Goal: Task Accomplishment & Management: Complete application form

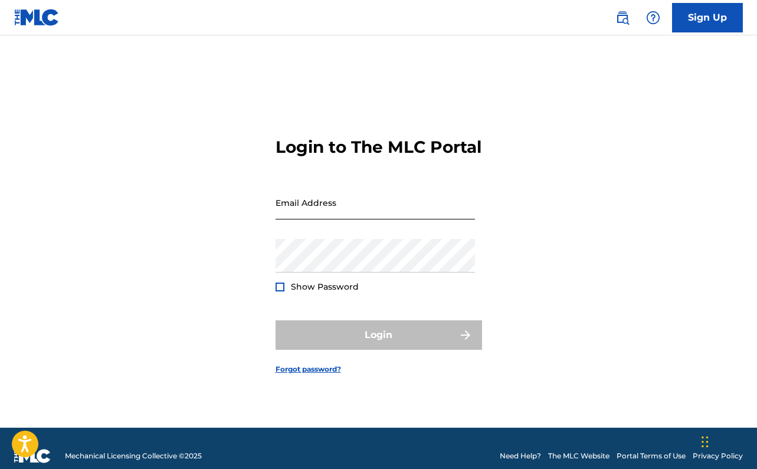
click at [336, 219] on input "Email Address" at bounding box center [374, 203] width 199 height 34
type input "[EMAIL_ADDRESS][DOMAIN_NAME]"
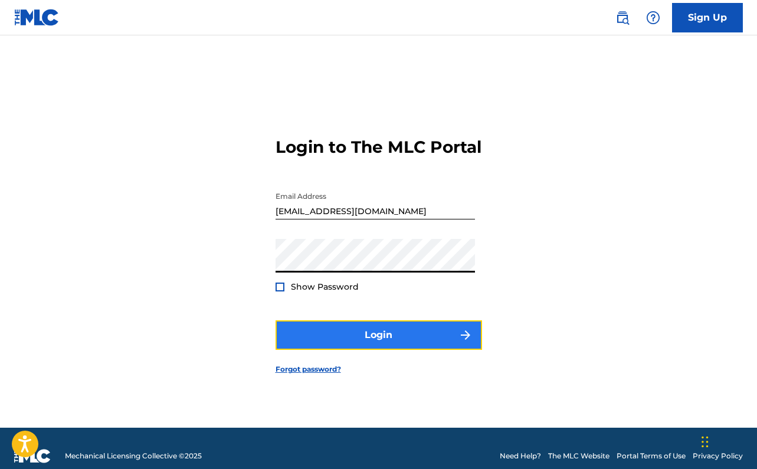
click at [389, 344] on button "Login" at bounding box center [378, 334] width 206 height 29
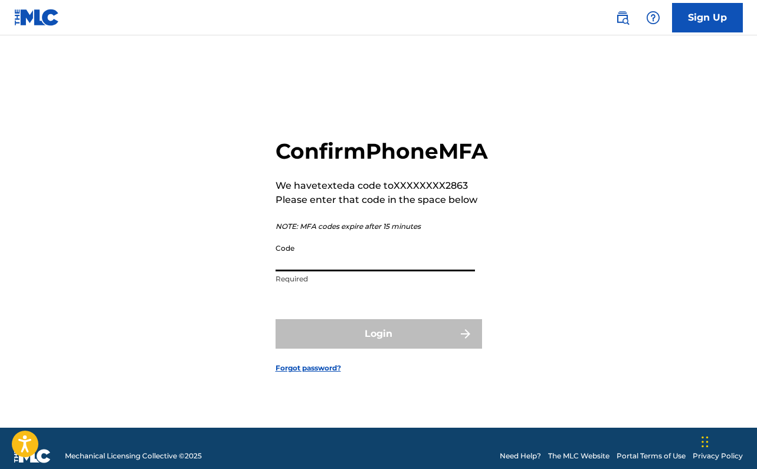
click at [346, 271] on input "Code" at bounding box center [374, 255] width 199 height 34
type input "0"
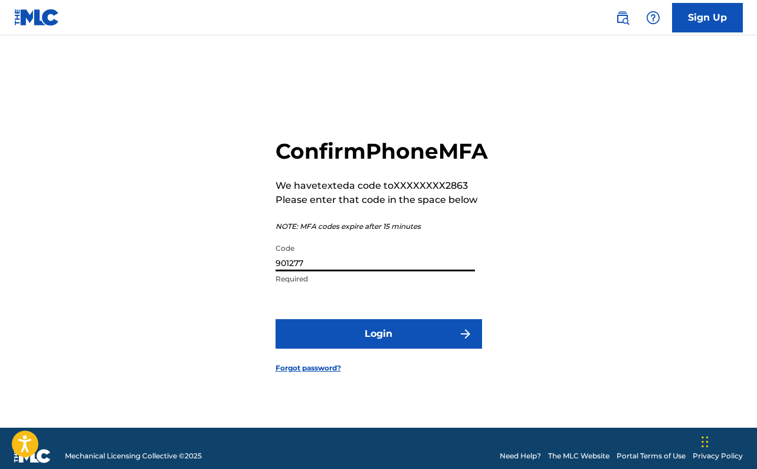
type input "901277"
click at [275, 319] on button "Login" at bounding box center [378, 333] width 206 height 29
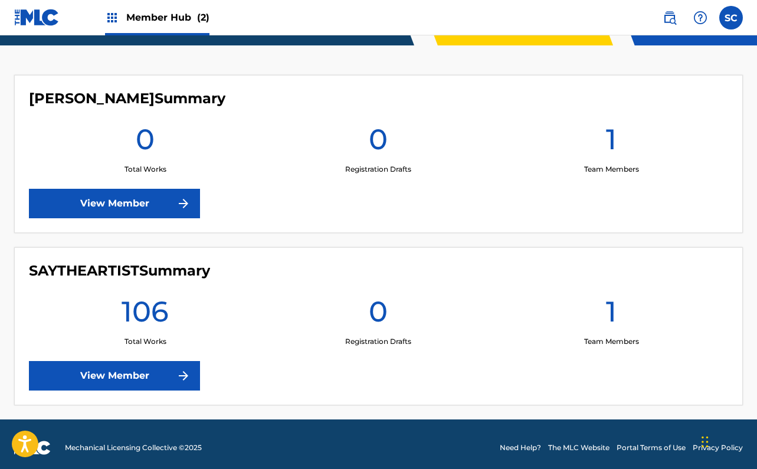
scroll to position [286, 0]
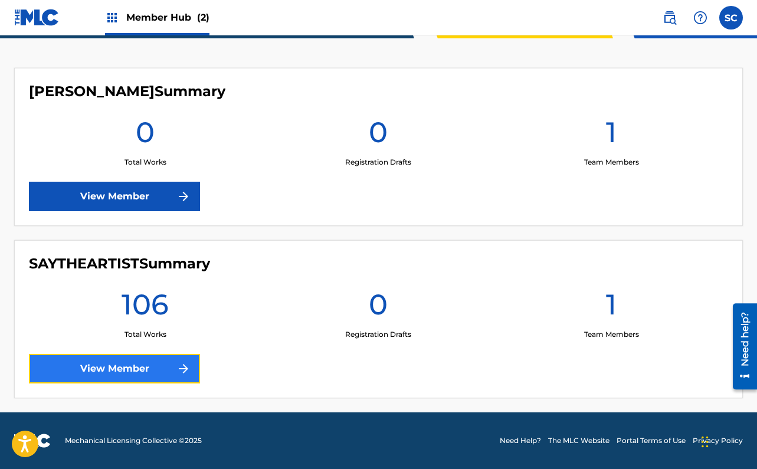
click at [151, 378] on link "View Member" at bounding box center [114, 368] width 171 height 29
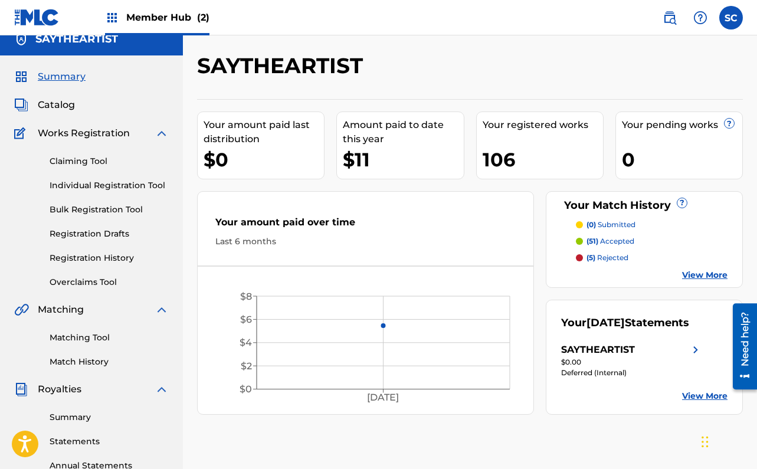
scroll to position [14, 0]
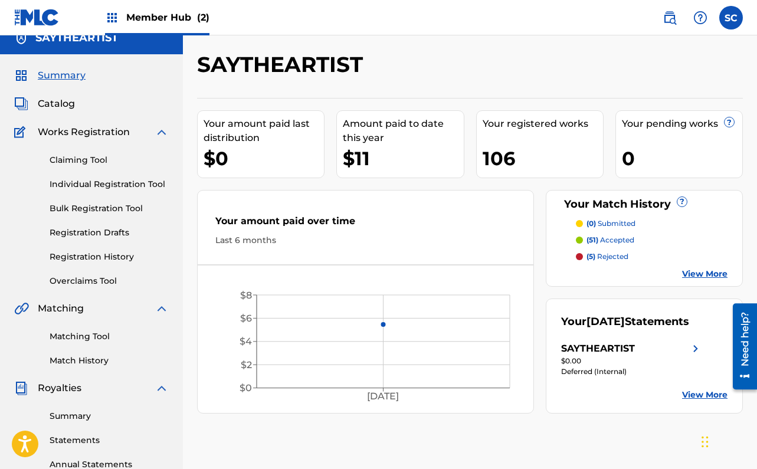
click at [620, 238] on p "(51) accepted" at bounding box center [610, 240] width 48 height 11
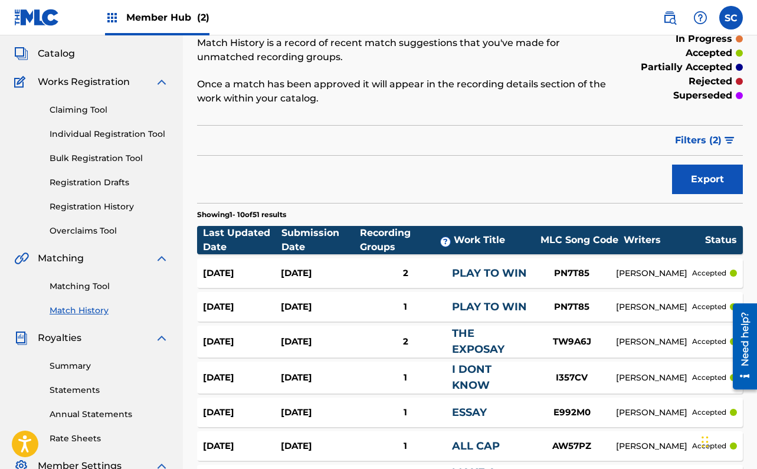
scroll to position [97, 0]
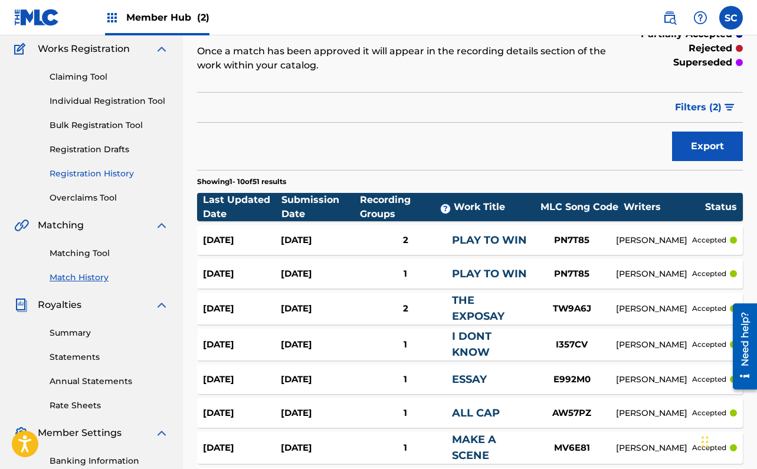
click at [86, 170] on link "Registration History" at bounding box center [109, 174] width 119 height 12
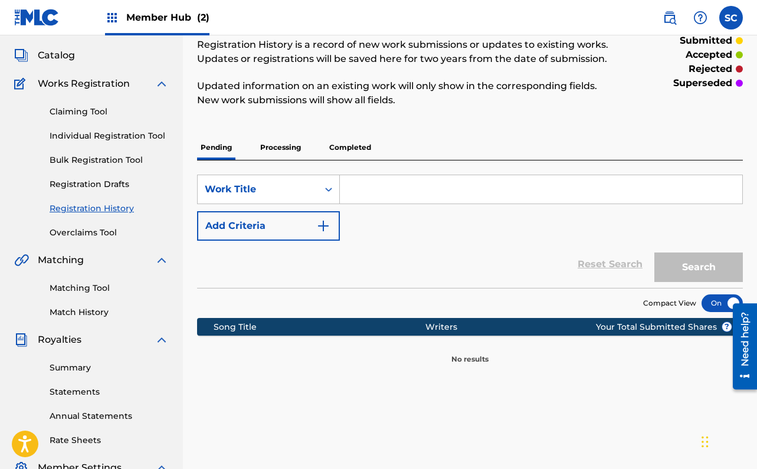
scroll to position [64, 0]
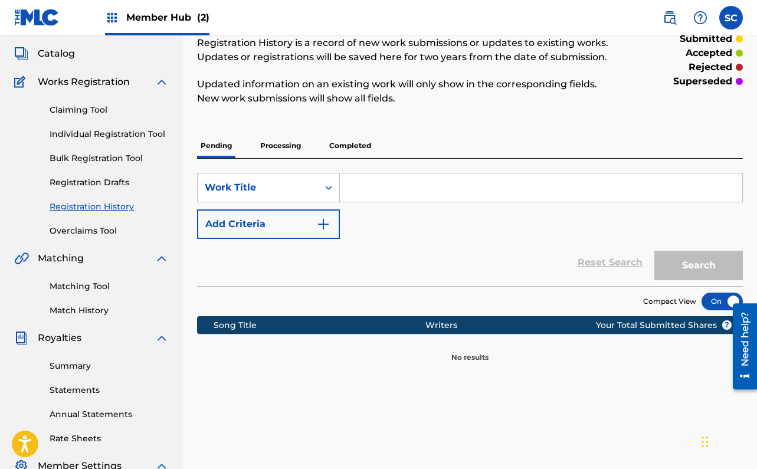
click at [284, 151] on p "Processing" at bounding box center [281, 145] width 48 height 25
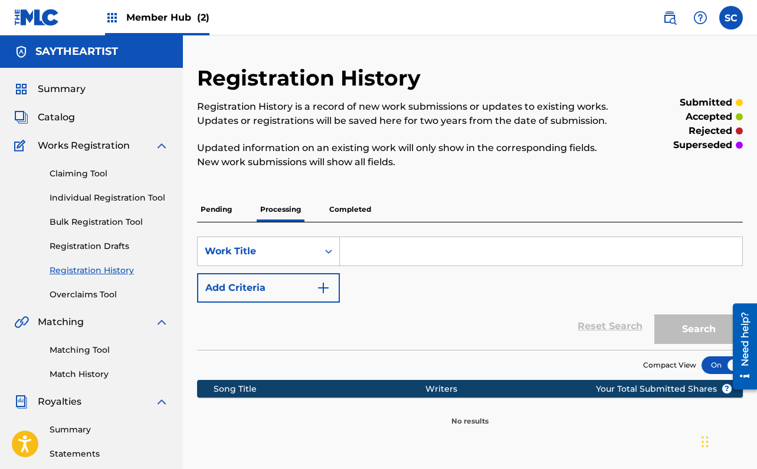
click at [340, 214] on p "Completed" at bounding box center [350, 209] width 49 height 25
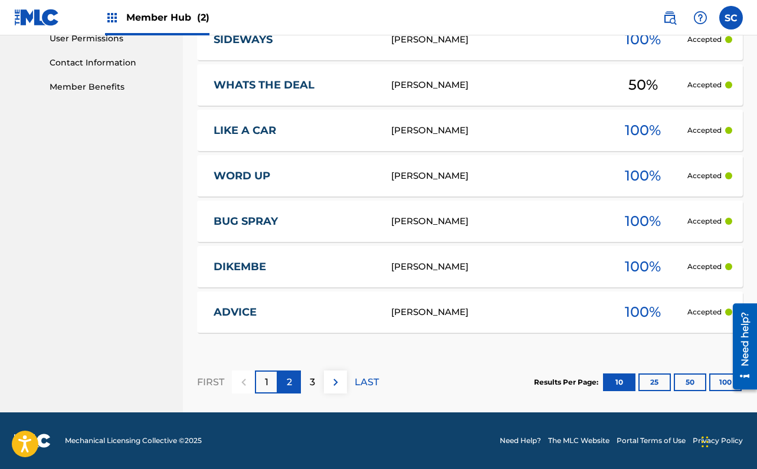
click at [288, 386] on p "2" at bounding box center [289, 382] width 5 height 14
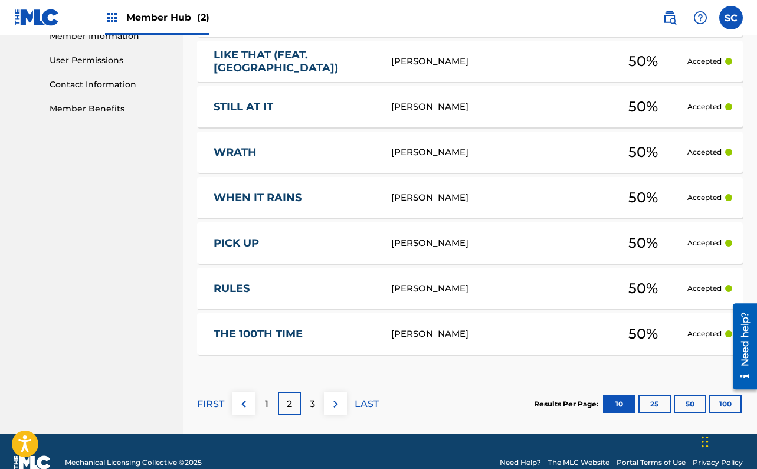
scroll to position [543, 0]
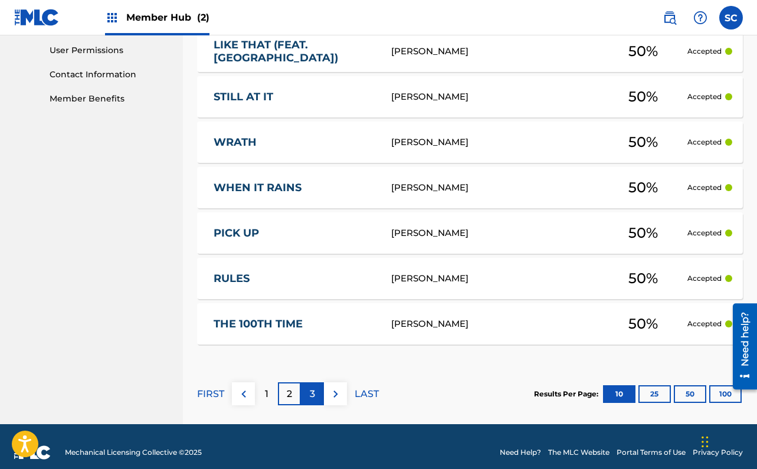
click at [317, 399] on div "3" at bounding box center [312, 393] width 23 height 23
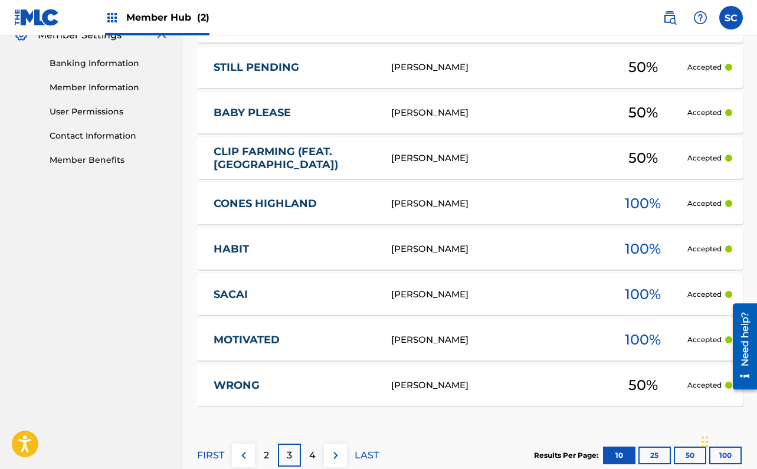
scroll to position [533, 0]
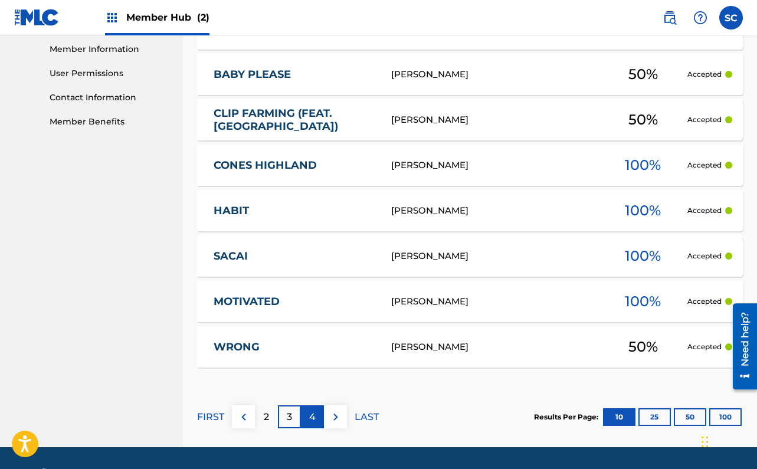
click at [311, 415] on p "4" at bounding box center [312, 417] width 6 height 14
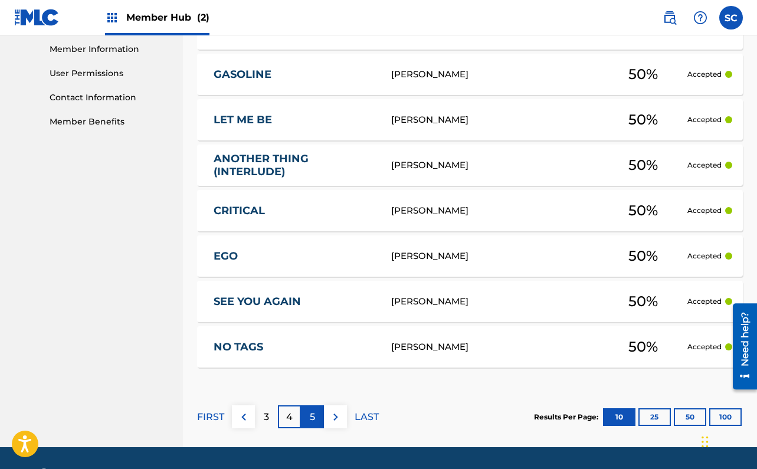
click at [316, 412] on div "5" at bounding box center [312, 416] width 23 height 23
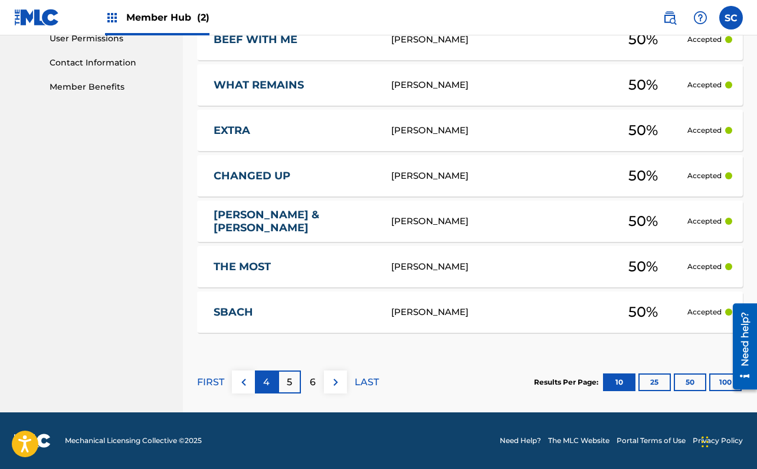
click at [268, 385] on p "4" at bounding box center [266, 382] width 6 height 14
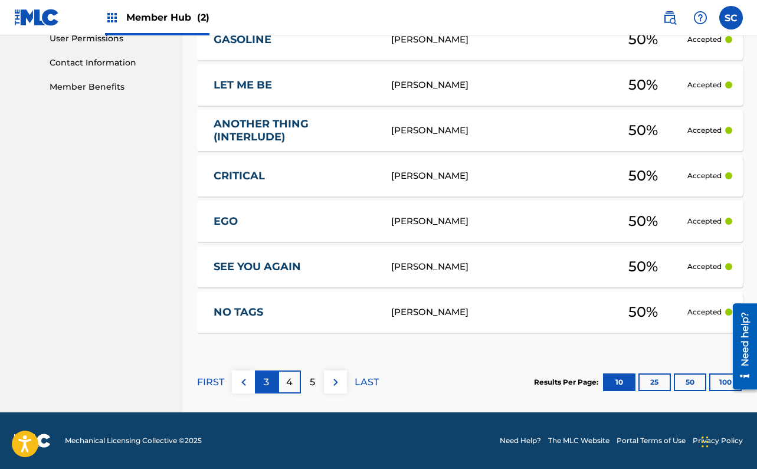
click at [264, 386] on p "3" at bounding box center [266, 382] width 5 height 14
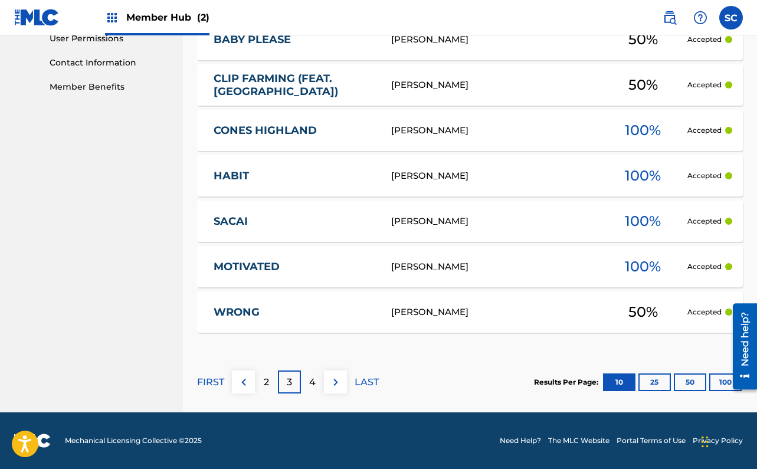
click at [264, 386] on p "2" at bounding box center [266, 382] width 5 height 14
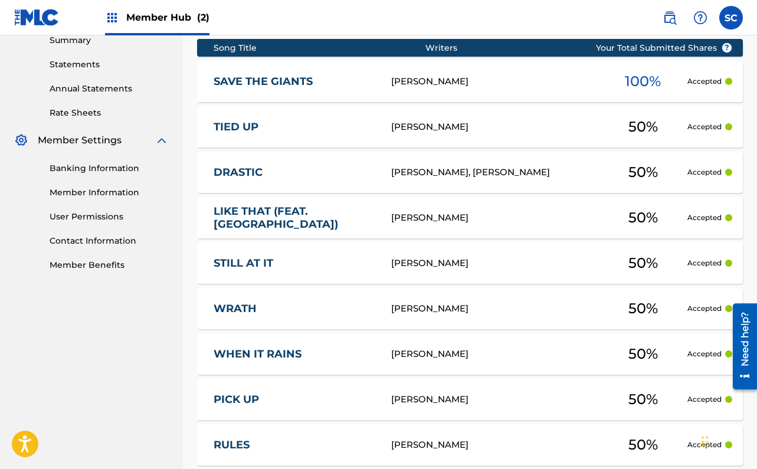
scroll to position [567, 0]
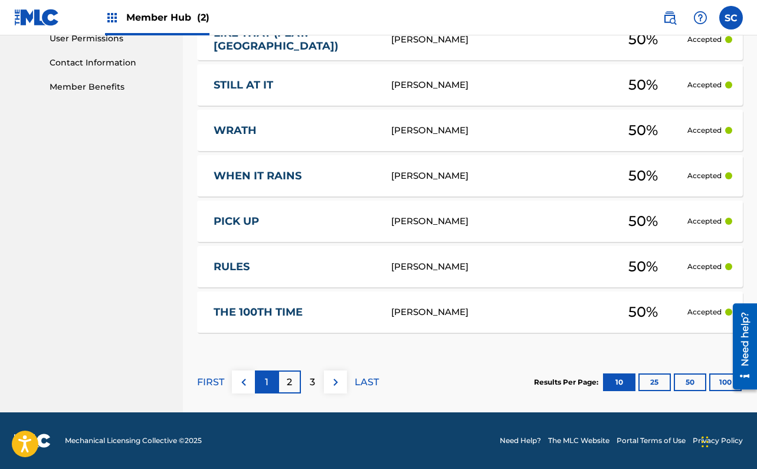
click at [263, 380] on div "1" at bounding box center [266, 381] width 23 height 23
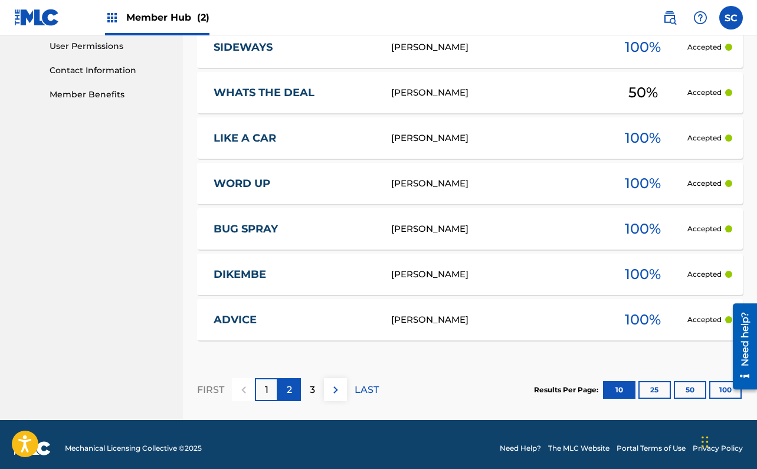
click at [290, 398] on div "2" at bounding box center [289, 389] width 23 height 23
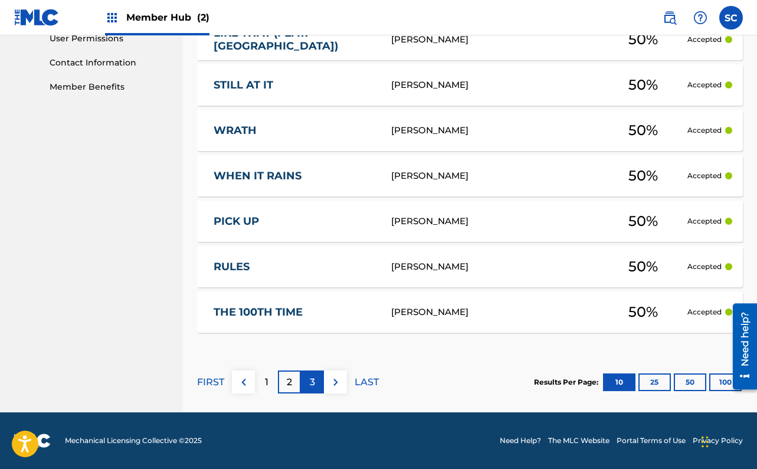
click at [310, 379] on p "3" at bounding box center [312, 382] width 5 height 14
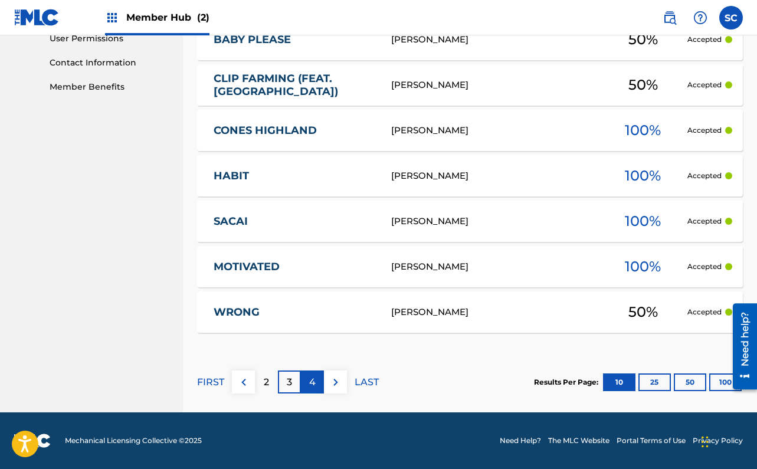
click at [314, 389] on div "4" at bounding box center [312, 381] width 23 height 23
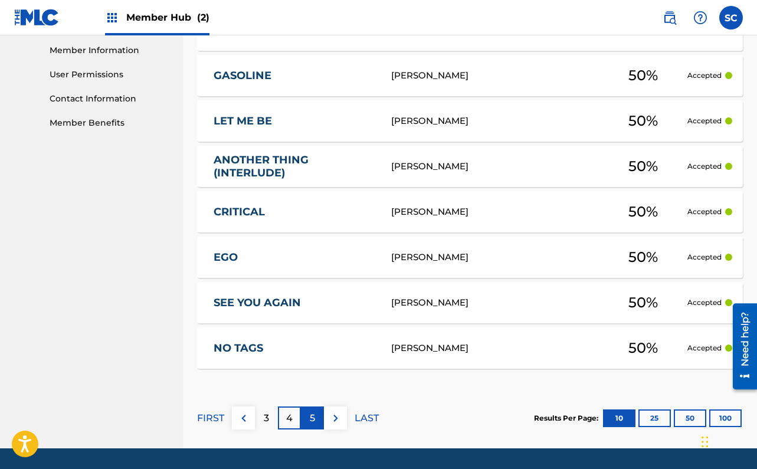
click at [303, 412] on div "5" at bounding box center [312, 417] width 23 height 23
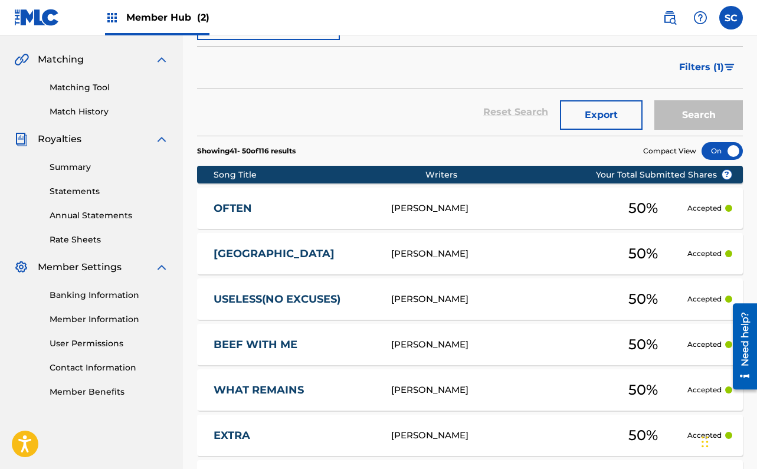
scroll to position [531, 0]
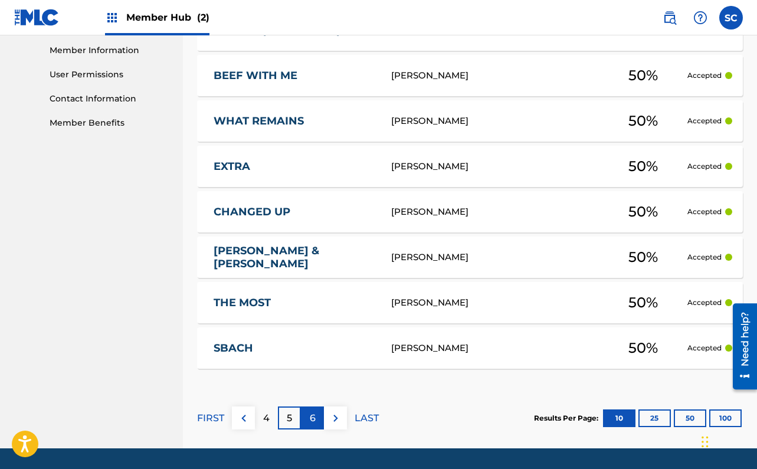
click at [310, 419] on p "6" at bounding box center [313, 418] width 6 height 14
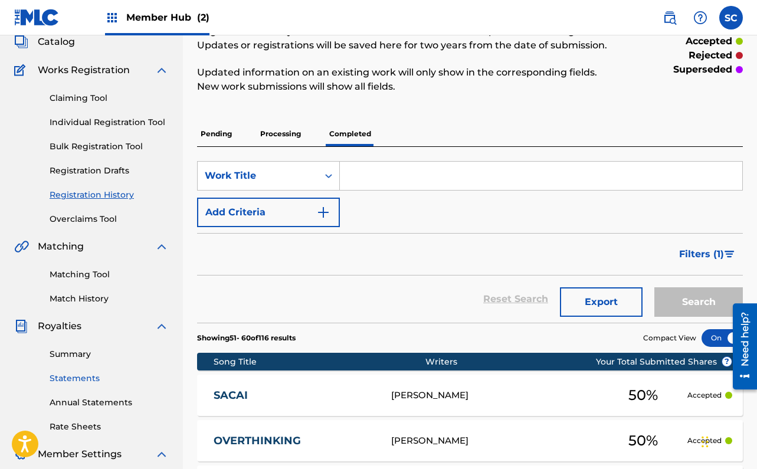
scroll to position [0, 0]
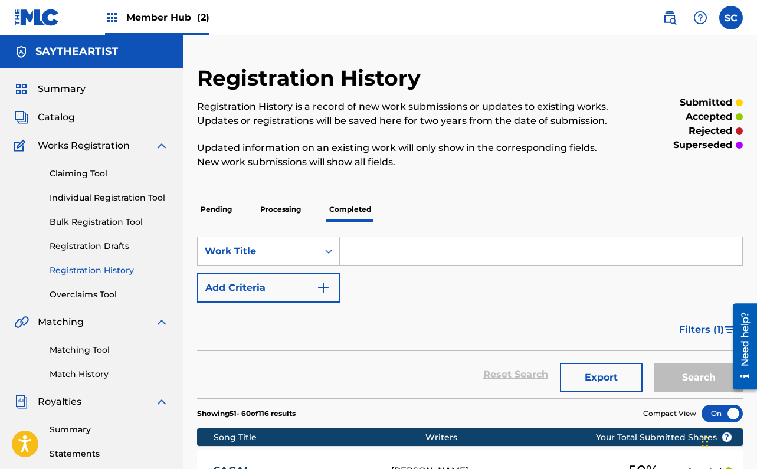
click at [217, 215] on p "Pending" at bounding box center [216, 209] width 38 height 25
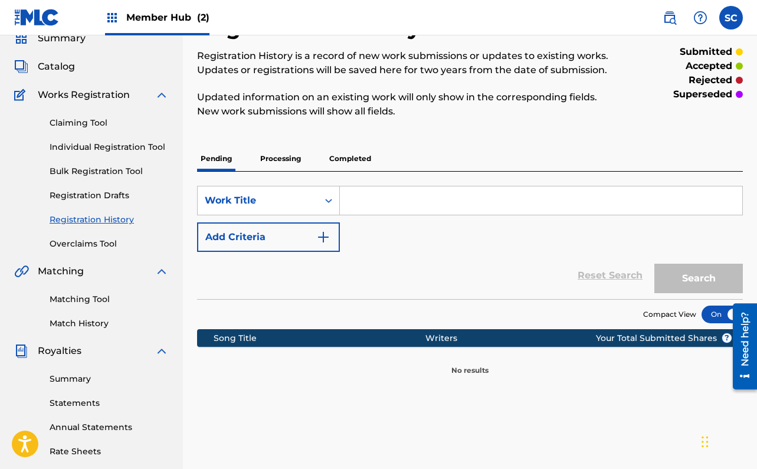
scroll to position [63, 0]
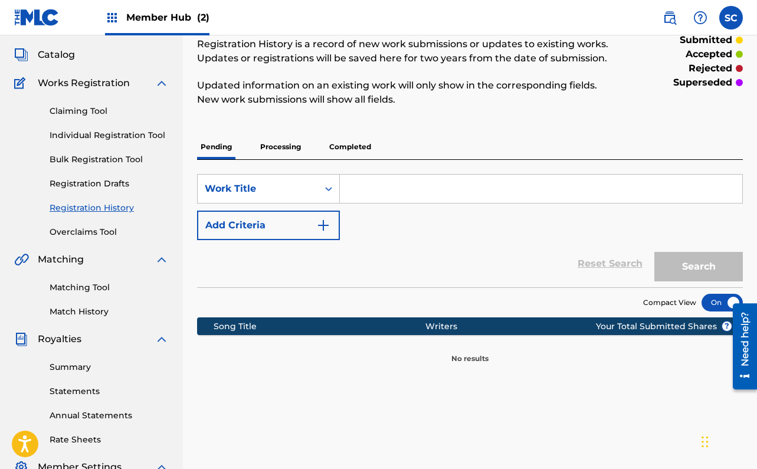
click at [267, 145] on p "Processing" at bounding box center [281, 146] width 48 height 25
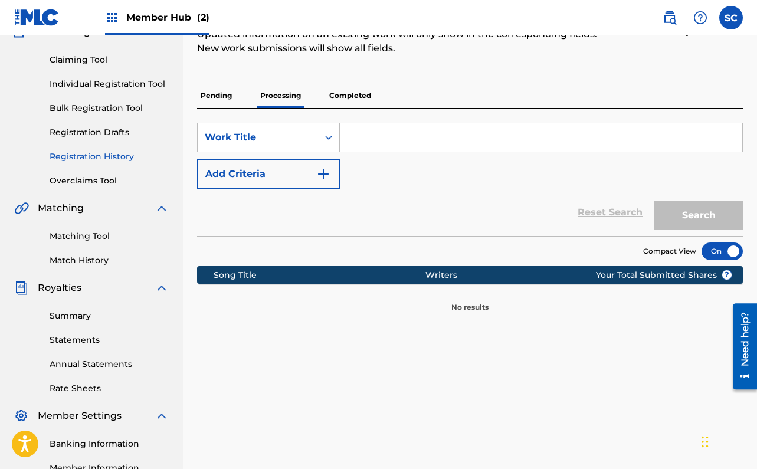
scroll to position [97, 0]
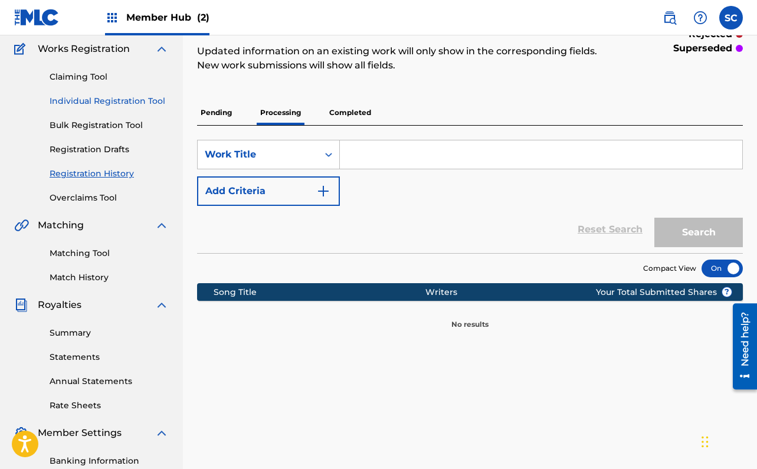
click at [104, 106] on link "Individual Registration Tool" at bounding box center [109, 101] width 119 height 12
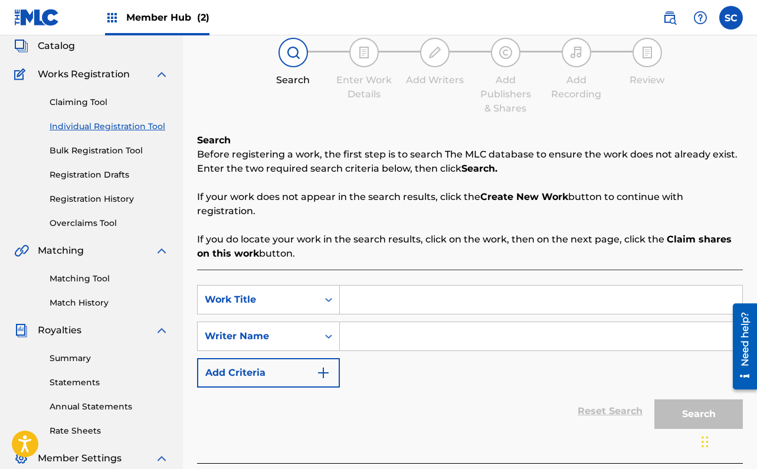
scroll to position [111, 0]
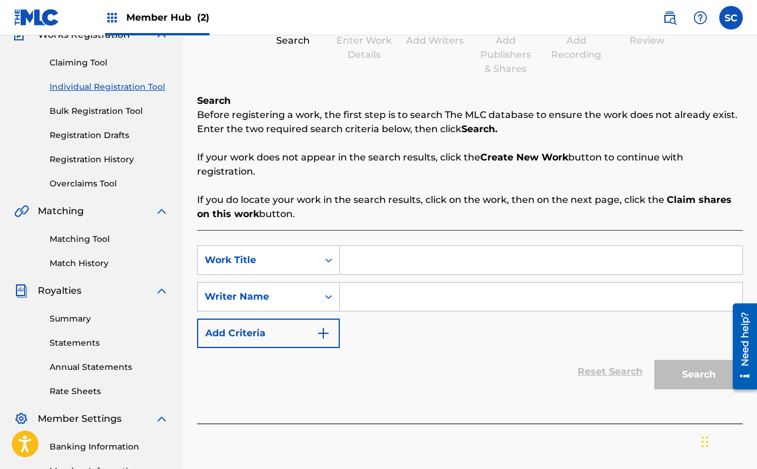
click at [372, 257] on input "Search Form" at bounding box center [541, 260] width 402 height 28
paste input "Viola"
type input "Viola"
click at [359, 287] on input "Search Form" at bounding box center [541, 297] width 402 height 28
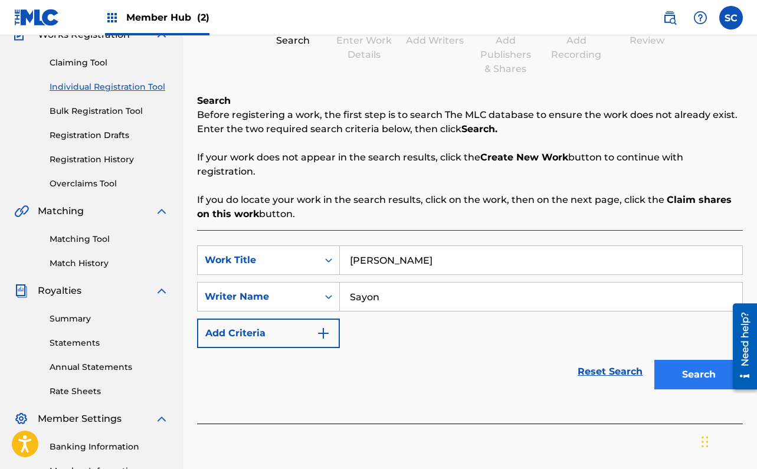
type input "Sayon"
click at [683, 372] on button "Search" at bounding box center [698, 374] width 88 height 29
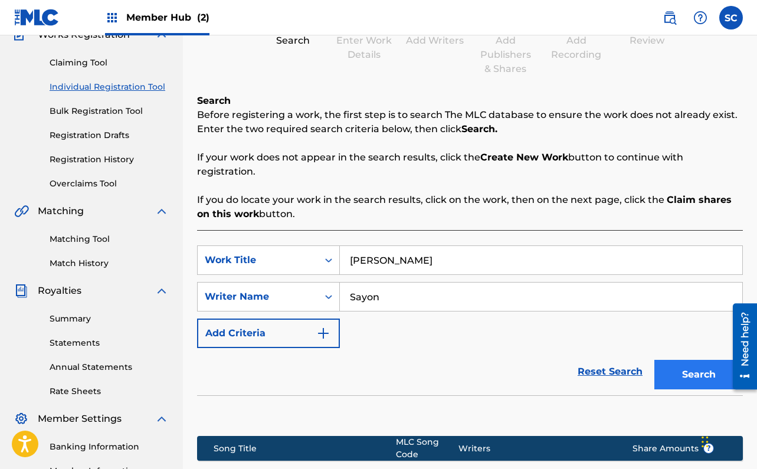
scroll to position [277, 0]
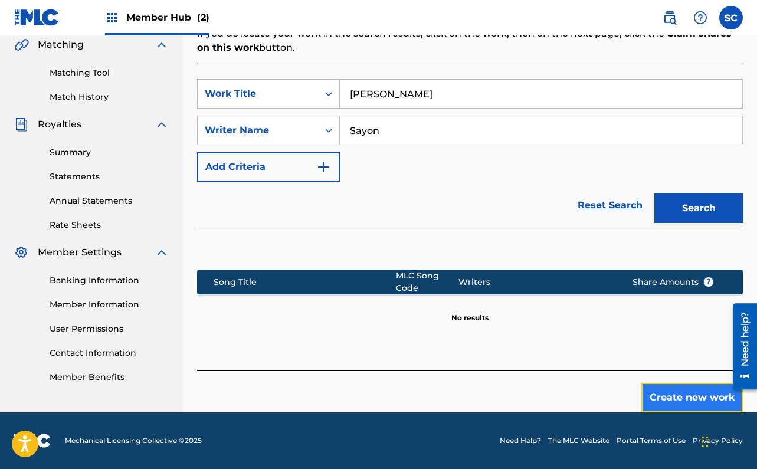
click at [675, 401] on button "Create new work" at bounding box center [691, 397] width 101 height 29
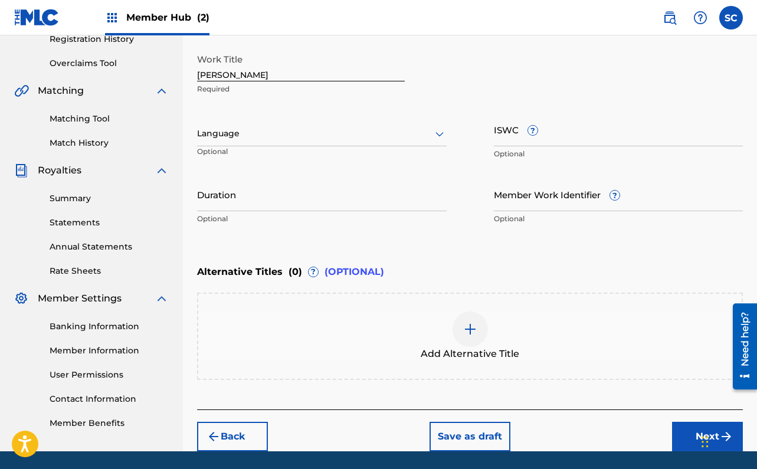
scroll to position [204, 0]
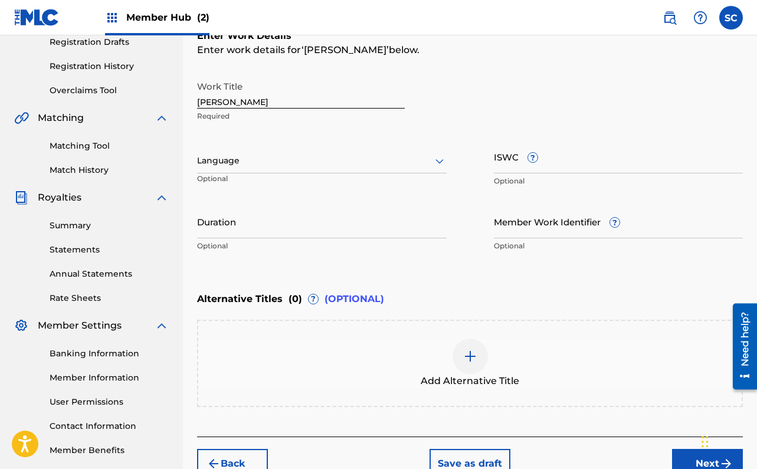
click at [266, 167] on div at bounding box center [321, 160] width 249 height 15
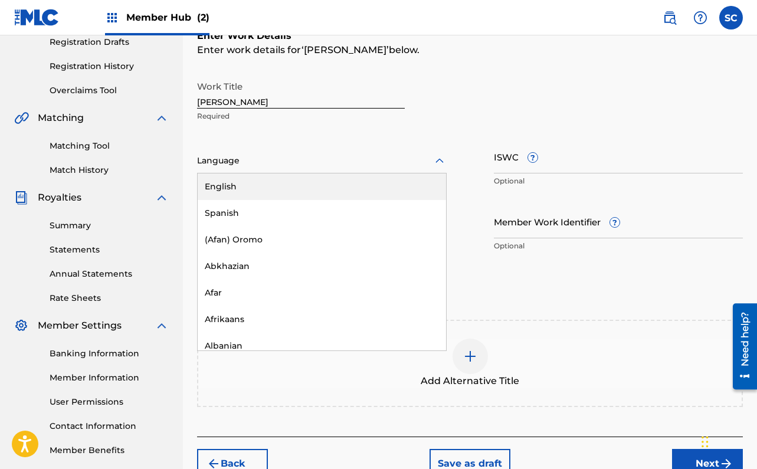
click at [275, 188] on div "English" at bounding box center [322, 186] width 248 height 27
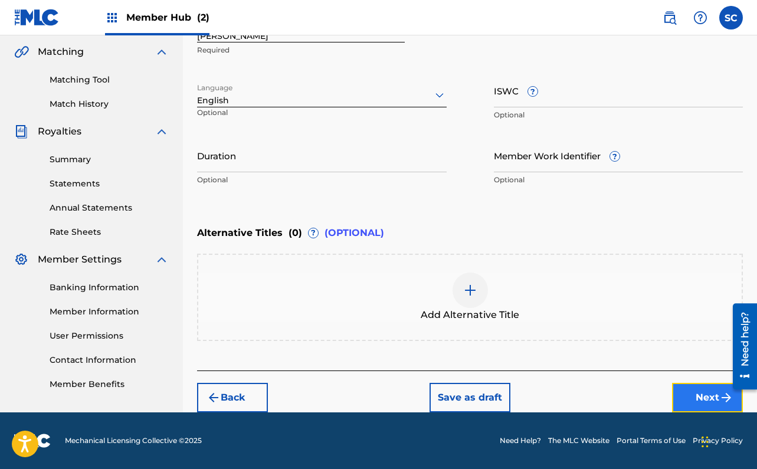
click at [688, 392] on button "Next" at bounding box center [707, 397] width 71 height 29
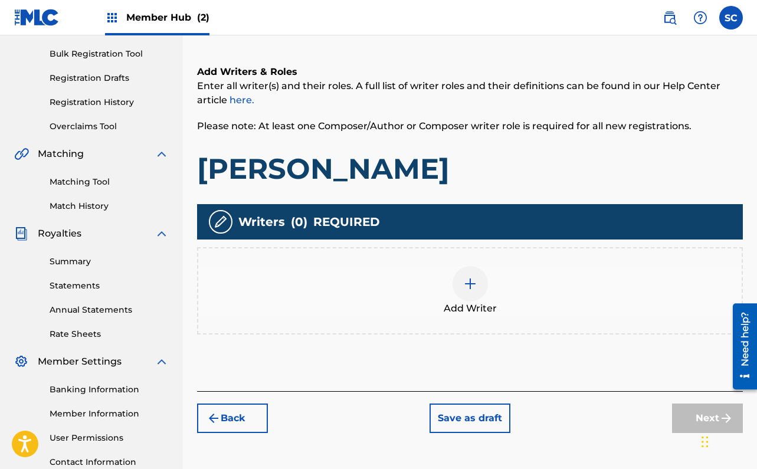
scroll to position [189, 0]
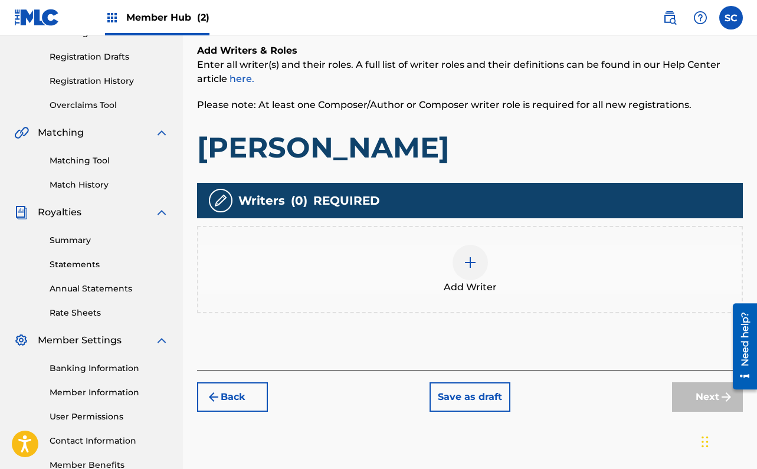
click at [467, 259] on img at bounding box center [470, 262] width 14 height 14
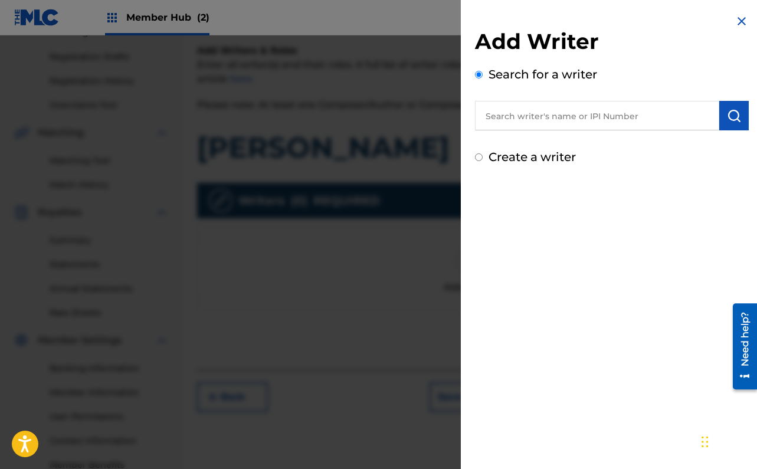
click at [505, 129] on input "text" at bounding box center [597, 115] width 244 height 29
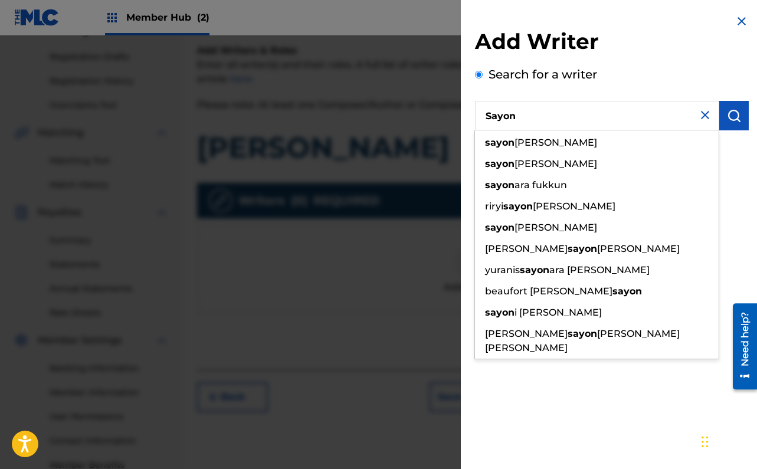
type input "Sayon"
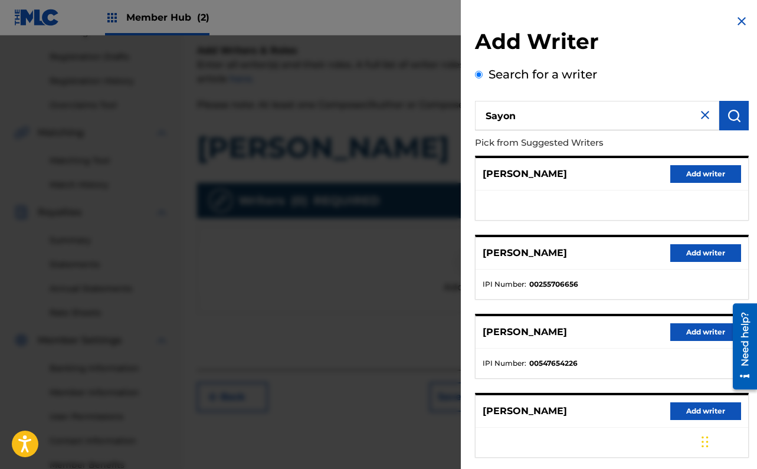
scroll to position [142, 0]
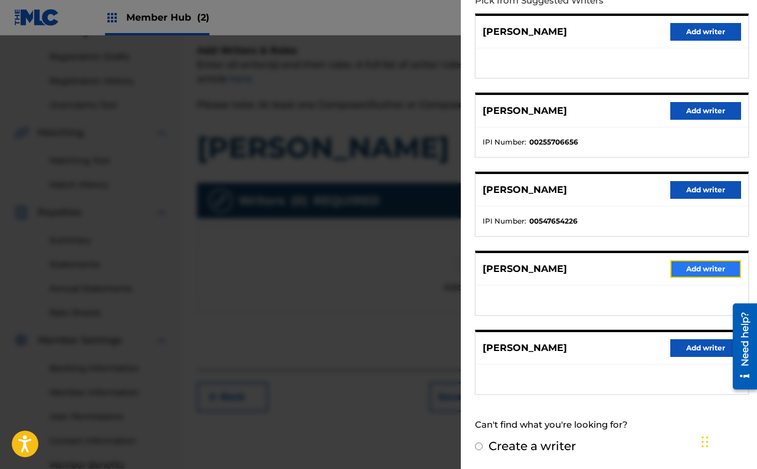
click at [712, 267] on button "Add writer" at bounding box center [705, 269] width 71 height 18
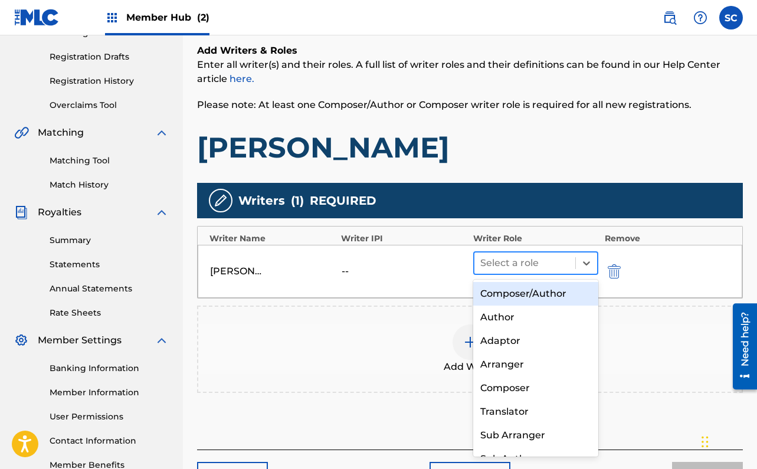
click at [549, 261] on div at bounding box center [525, 263] width 90 height 17
click at [528, 284] on div "Composer/Author" at bounding box center [536, 294] width 126 height 24
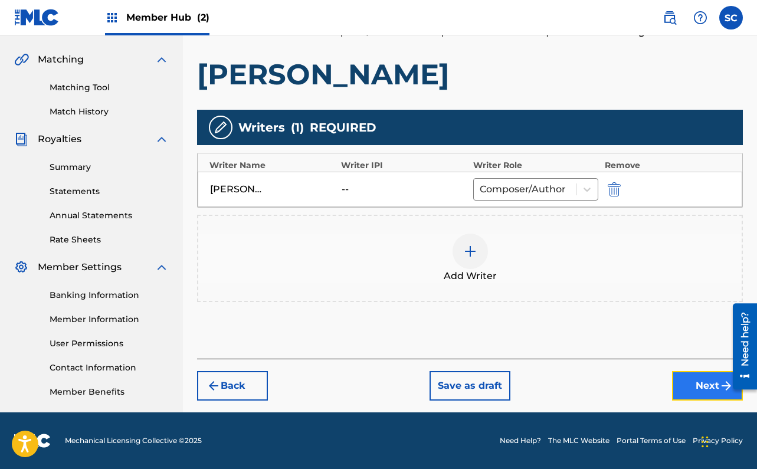
click at [692, 379] on button "Next" at bounding box center [707, 385] width 71 height 29
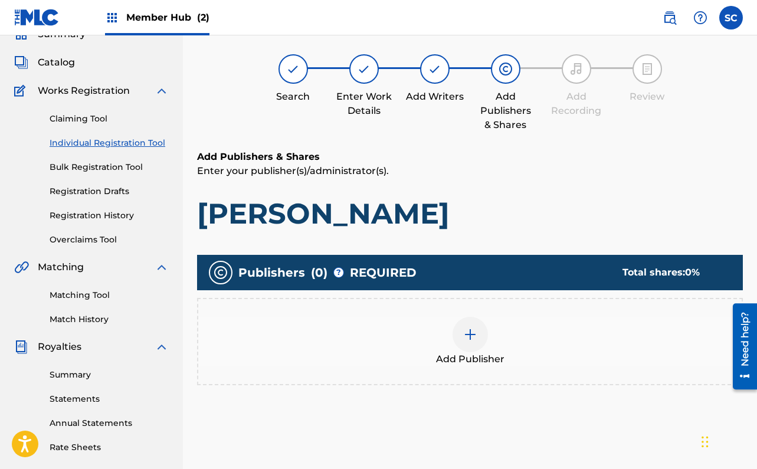
scroll to position [53, 0]
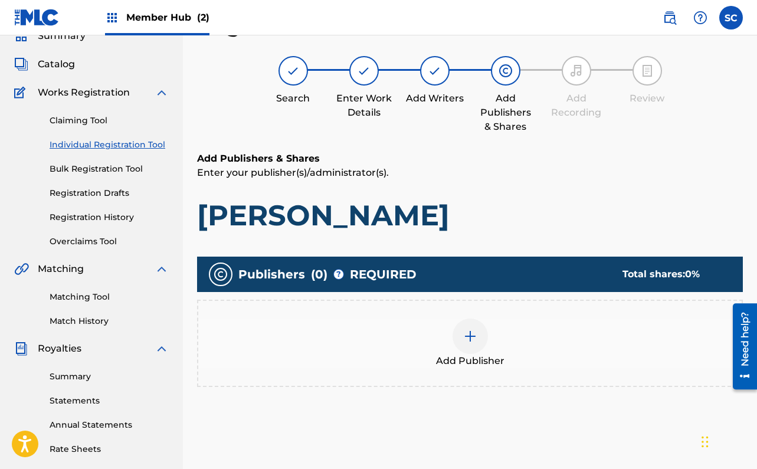
click at [468, 347] on div at bounding box center [469, 335] width 35 height 35
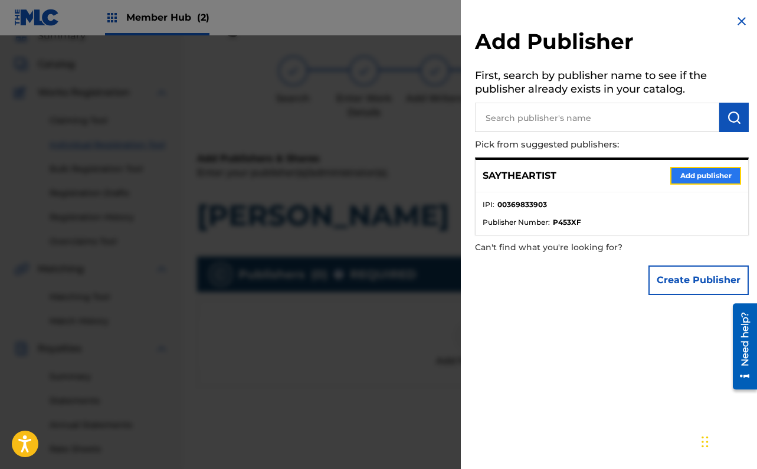
click at [682, 176] on button "Add publisher" at bounding box center [705, 176] width 71 height 18
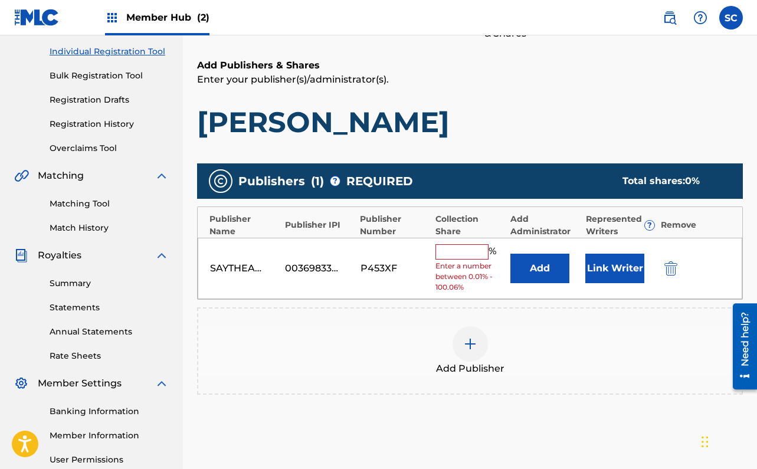
scroll to position [165, 0]
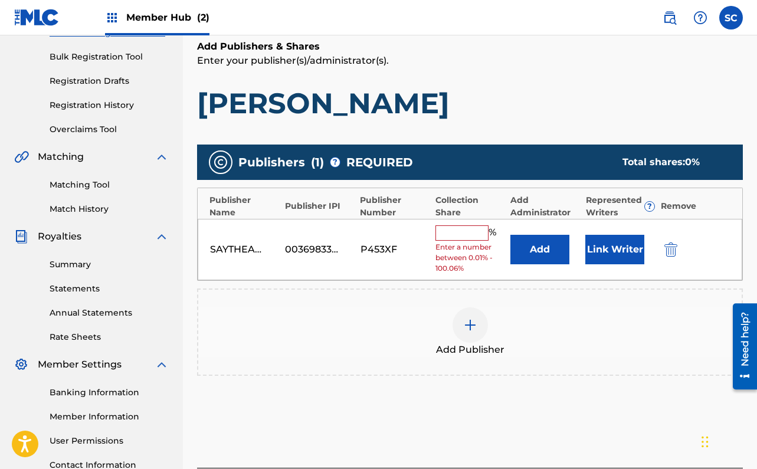
click at [465, 232] on input "text" at bounding box center [461, 232] width 53 height 15
type input "100"
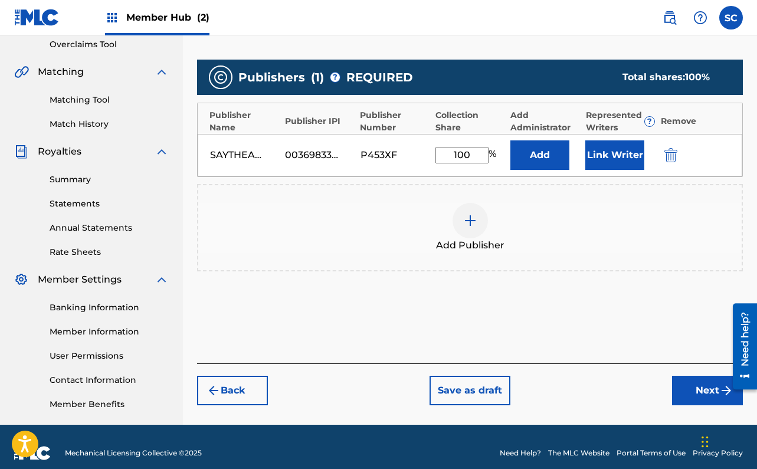
scroll to position [254, 0]
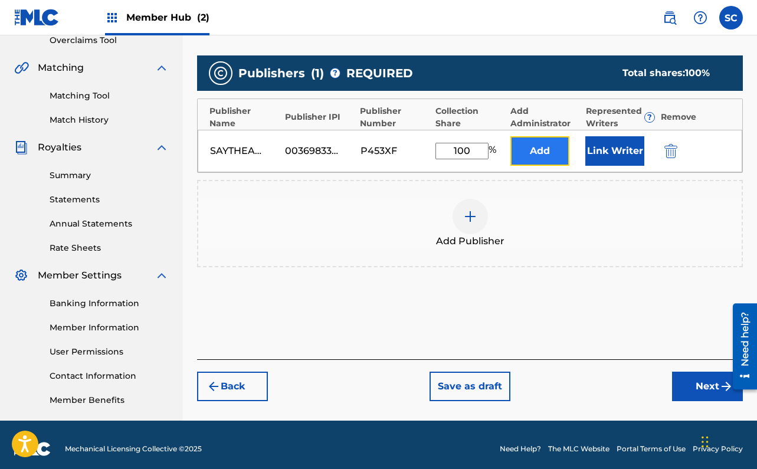
click at [531, 160] on button "Add" at bounding box center [539, 150] width 59 height 29
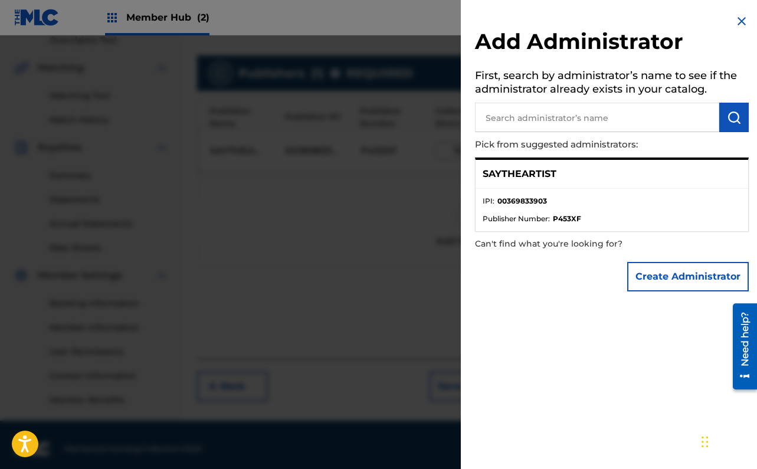
click at [628, 187] on div "SAYTHEARTIST" at bounding box center [611, 174] width 272 height 29
click at [510, 210] on li "IPI : 00369833903" at bounding box center [611, 205] width 258 height 18
click at [528, 183] on div "SAYTHEARTIST" at bounding box center [611, 174] width 272 height 29
click at [523, 208] on li "IPI : 00369833903" at bounding box center [611, 205] width 258 height 18
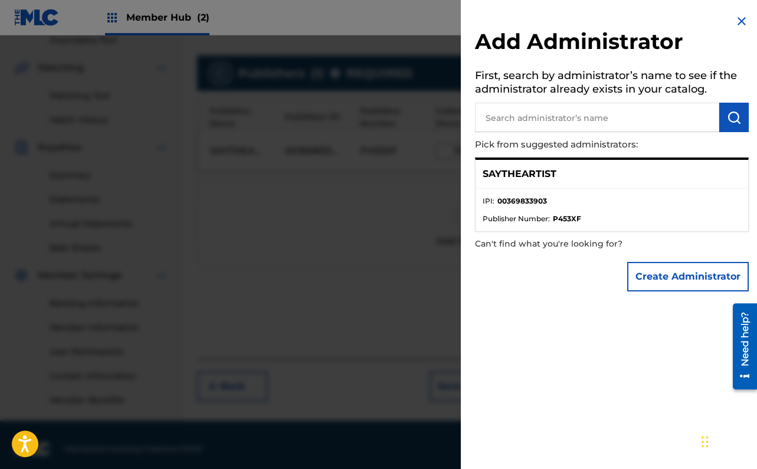
click at [740, 19] on img at bounding box center [741, 21] width 14 height 14
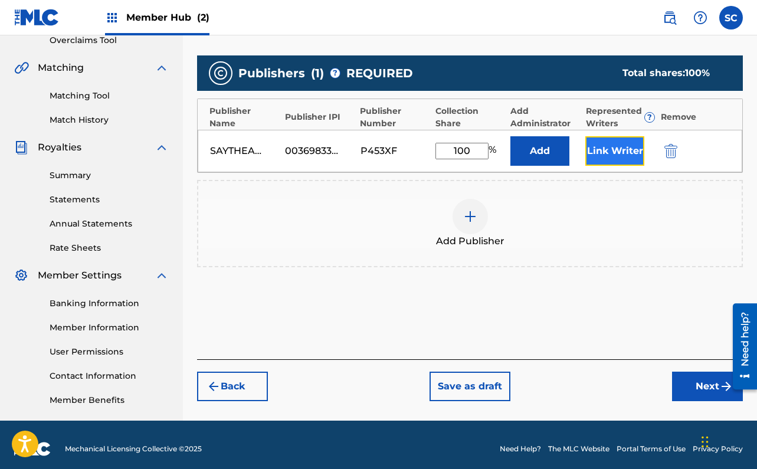
click at [612, 146] on button "Link Writer" at bounding box center [614, 150] width 59 height 29
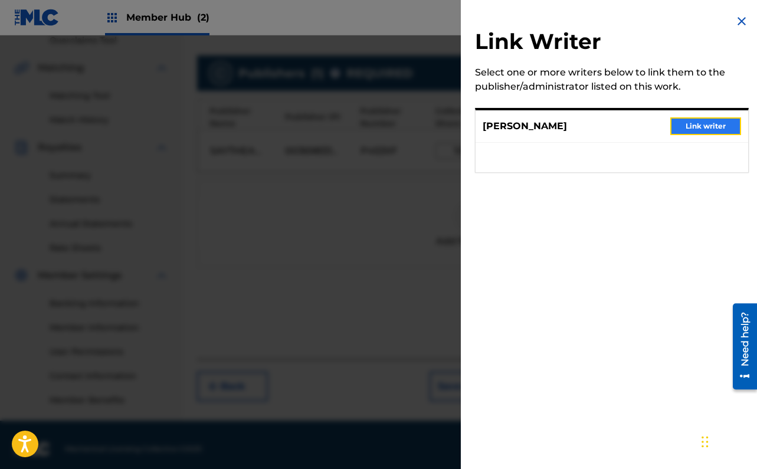
click at [678, 127] on button "Link writer" at bounding box center [705, 126] width 71 height 18
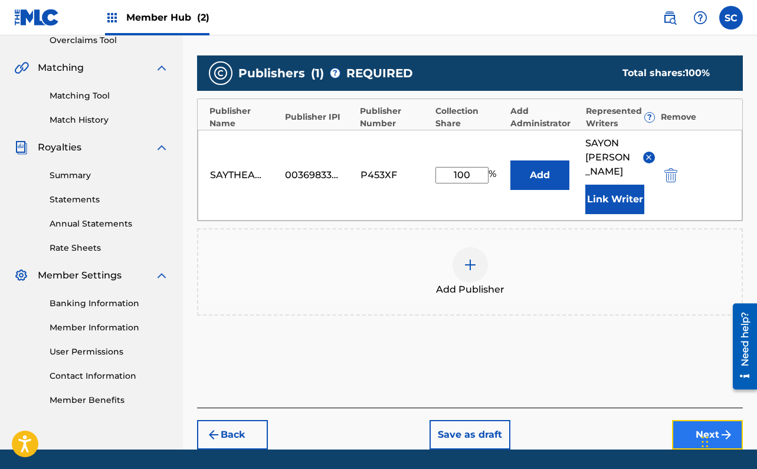
click at [686, 425] on button "Next" at bounding box center [707, 434] width 71 height 29
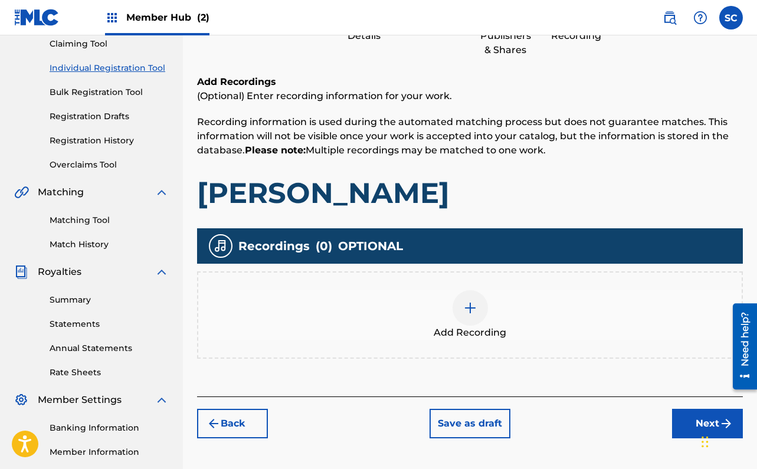
scroll to position [137, 0]
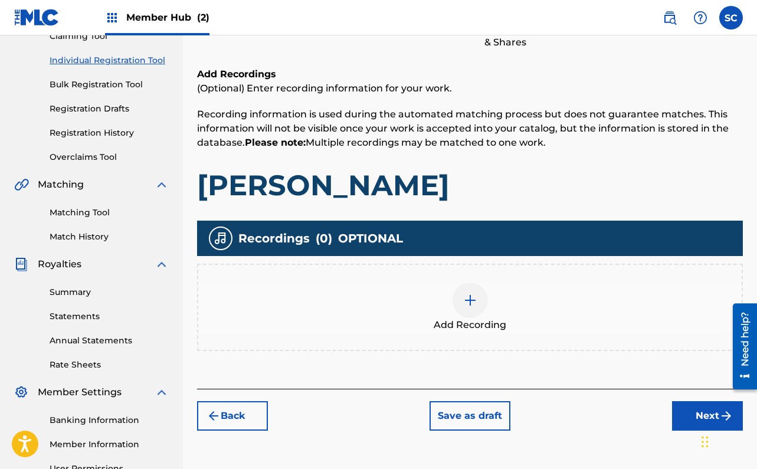
click at [463, 301] on img at bounding box center [470, 300] width 14 height 14
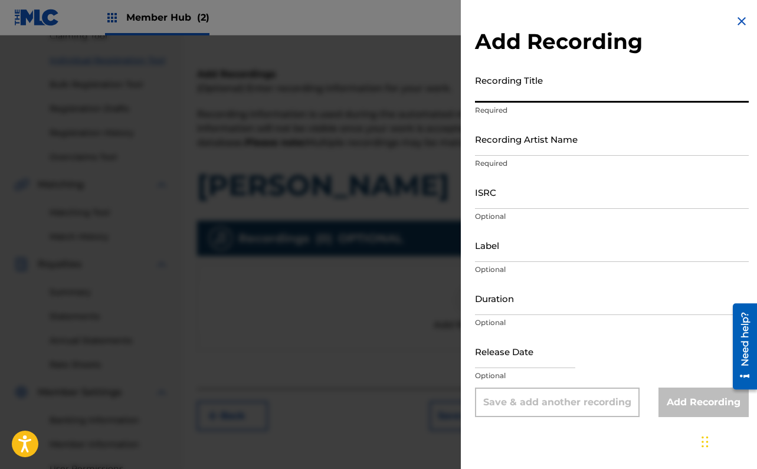
click at [523, 94] on input "Recording Title" at bounding box center [612, 86] width 274 height 34
paste input "Viola"
type input "Viola"
click at [520, 140] on input "Recording Artist Name" at bounding box center [612, 139] width 274 height 34
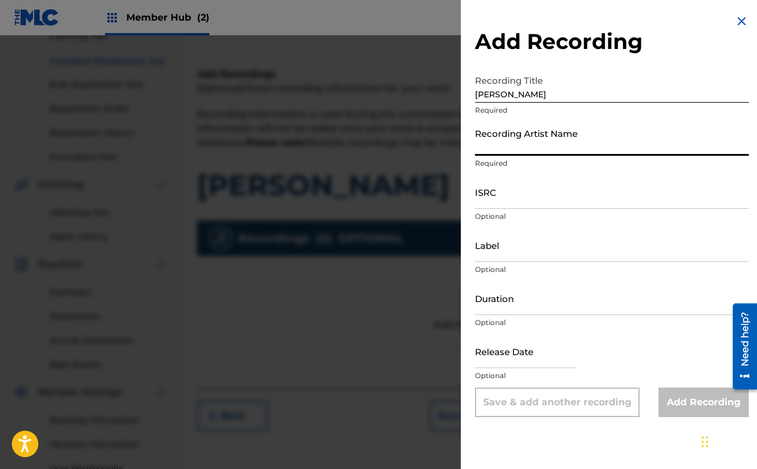
type input "SayontheArtist"
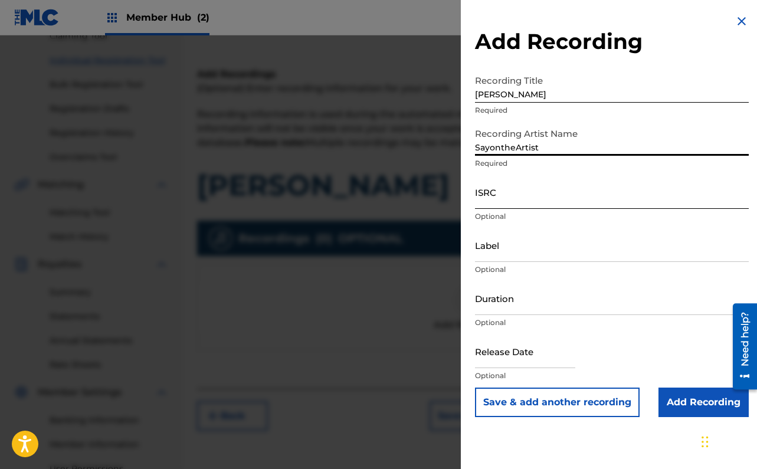
click at [521, 188] on input "ISRC" at bounding box center [612, 192] width 274 height 34
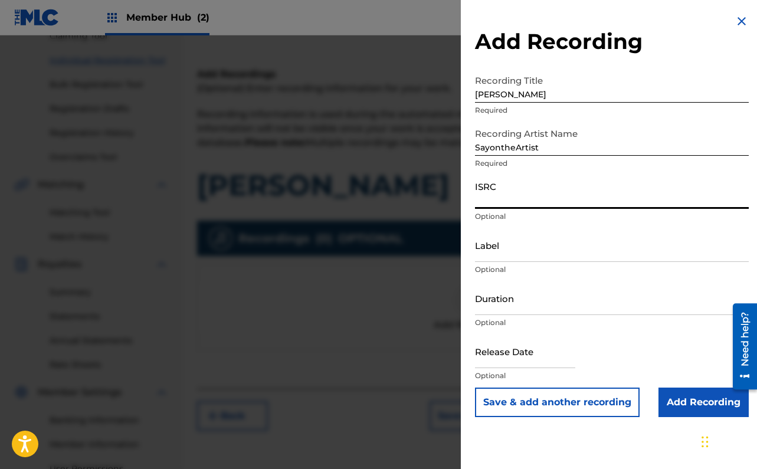
paste input "QZNMW2581904"
type input "QZNMW2581904"
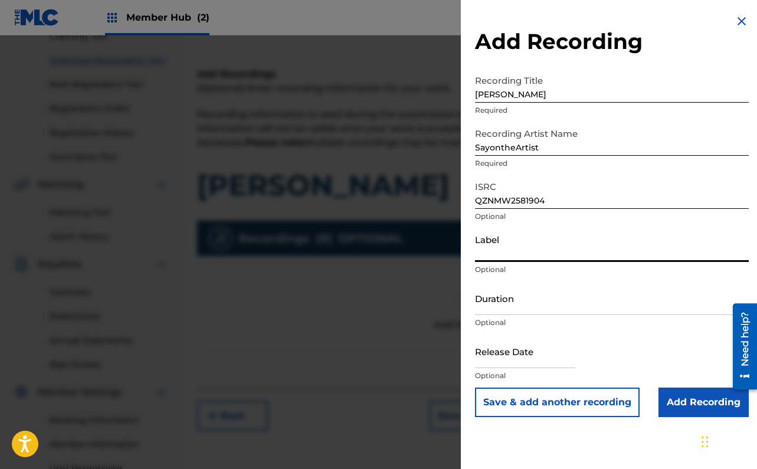
click at [497, 242] on input "Label" at bounding box center [612, 245] width 274 height 34
type input "Sayontheartistmusic"
click at [506, 309] on input "Duration" at bounding box center [612, 298] width 274 height 34
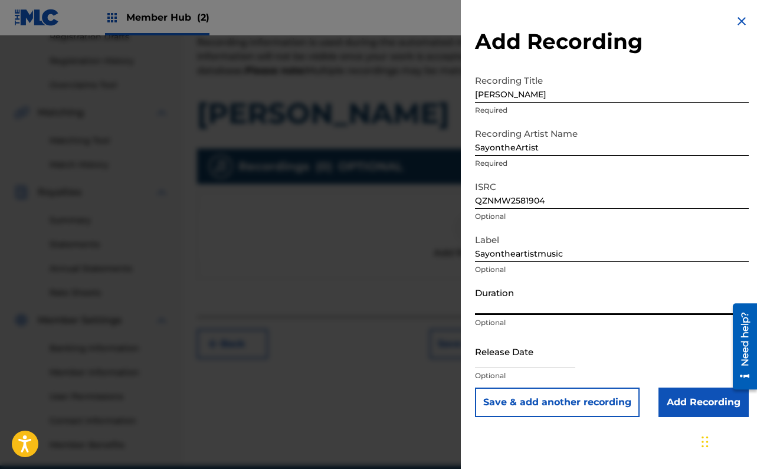
scroll to position [222, 0]
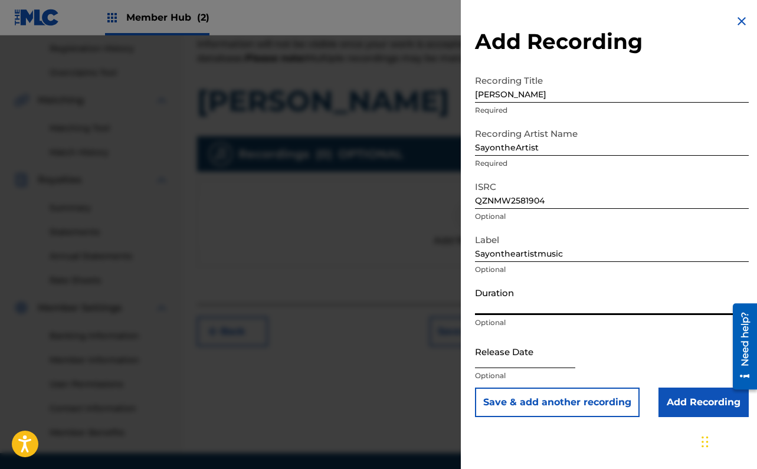
click at [512, 353] on input "text" at bounding box center [525, 351] width 100 height 34
select select "8"
select select "2025"
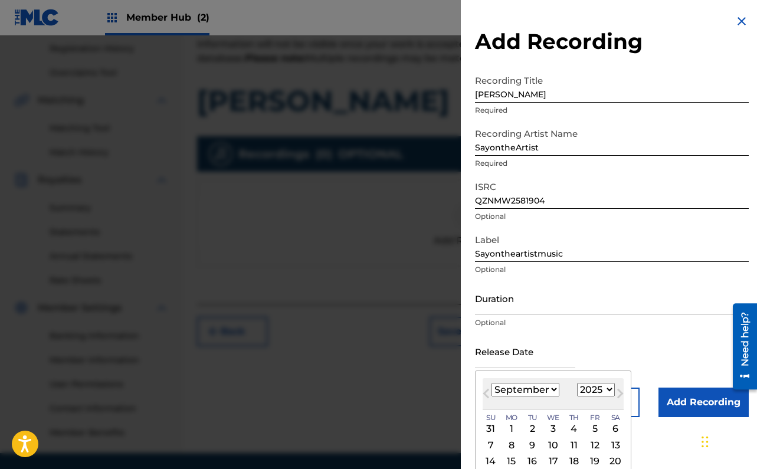
type input "September 21 2021"
select select "2021"
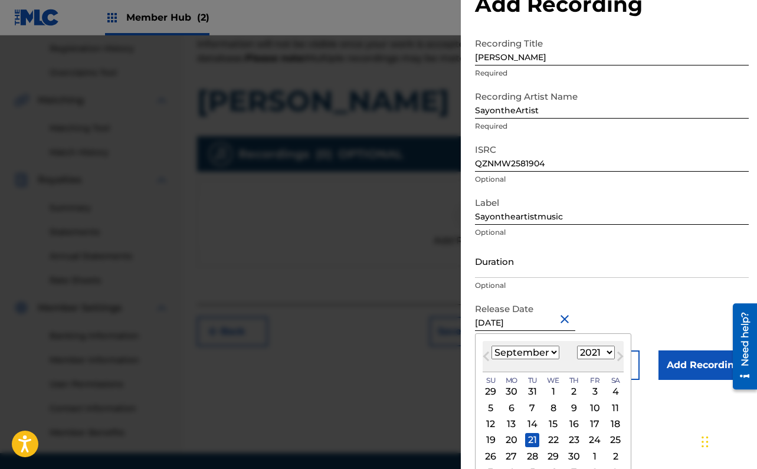
scroll to position [56, 0]
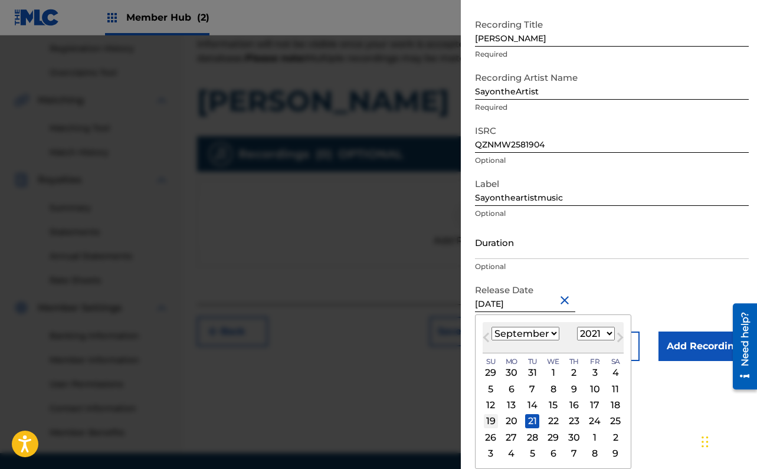
click at [494, 423] on div "19" at bounding box center [491, 421] width 14 height 14
type input "September 19 2021"
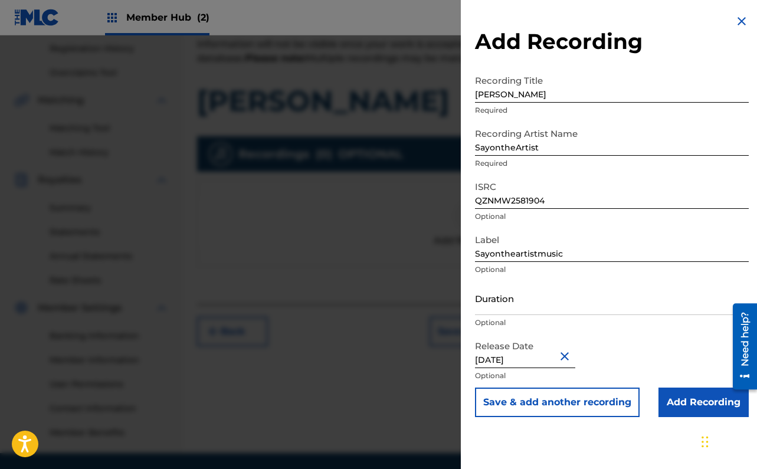
click at [538, 358] on input "September 19 2021" at bounding box center [525, 351] width 100 height 34
select select "8"
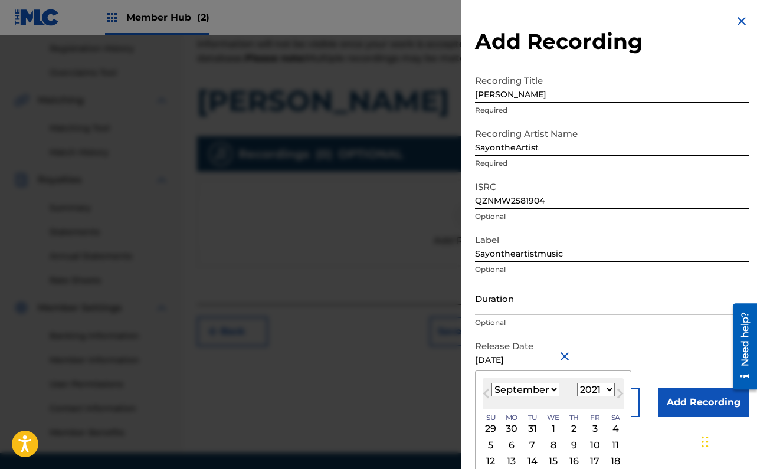
click at [593, 379] on div "September 2021 January February March April May June July August September Octo…" at bounding box center [552, 393] width 141 height 31
click at [593, 386] on select "1899 1900 1901 1902 1903 1904 1905 1906 1907 1908 1909 1910 1911 1912 1913 1914…" at bounding box center [596, 390] width 38 height 14
select select "2025"
click at [577, 383] on select "1899 1900 1901 1902 1903 1904 1905 1906 1907 1908 1909 1910 1911 1912 1913 1914…" at bounding box center [596, 390] width 38 height 14
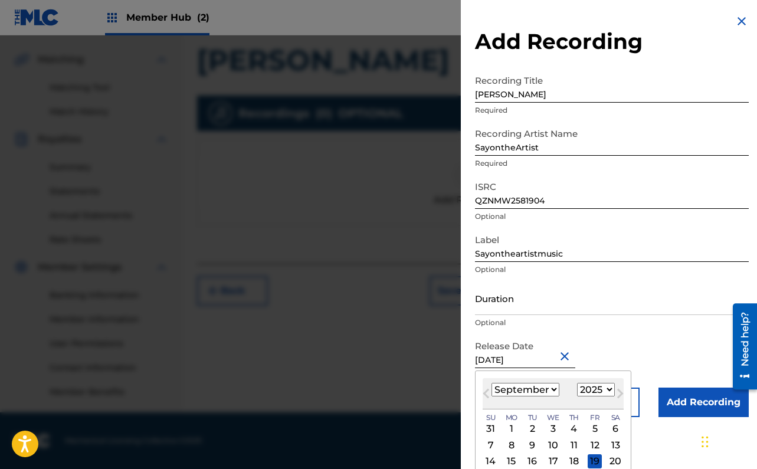
scroll to position [56, 0]
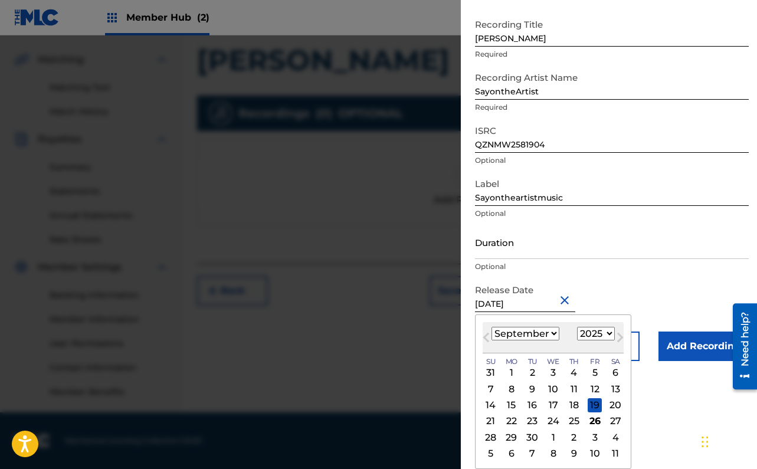
click at [475, 331] on button "Save & add another recording" at bounding box center [557, 345] width 165 height 29
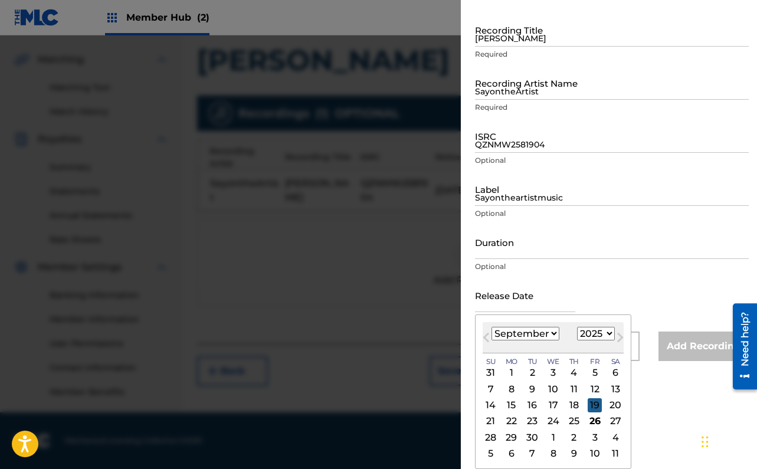
click at [594, 401] on div "19" at bounding box center [594, 405] width 14 height 14
type input "September 19 2025"
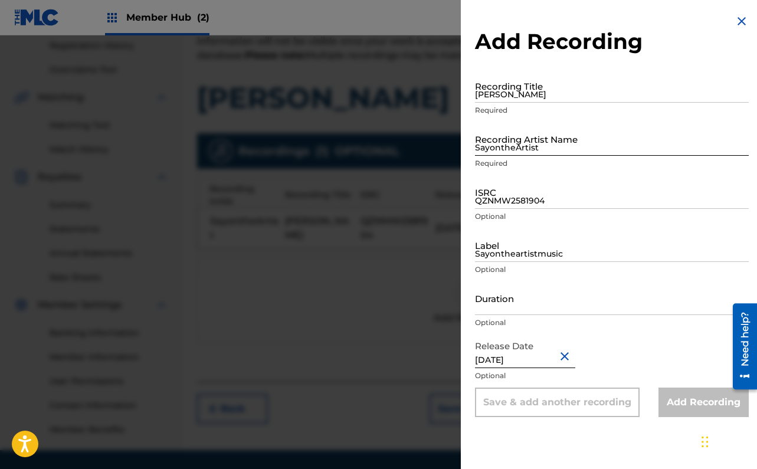
scroll to position [224, 0]
click at [734, 22] on img at bounding box center [741, 21] width 14 height 14
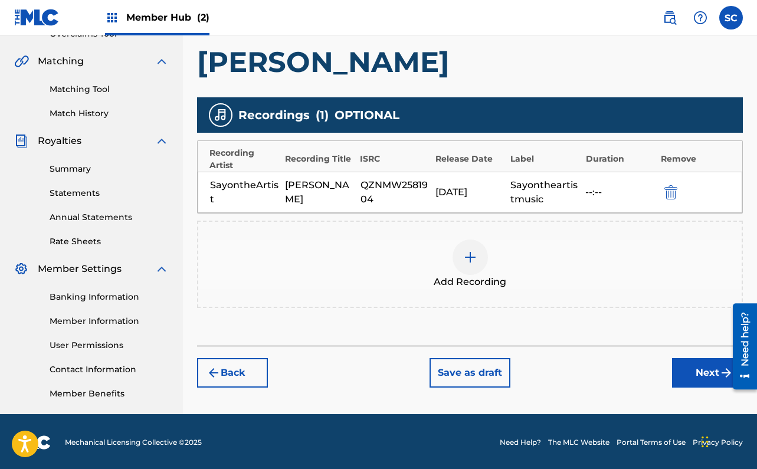
scroll to position [262, 0]
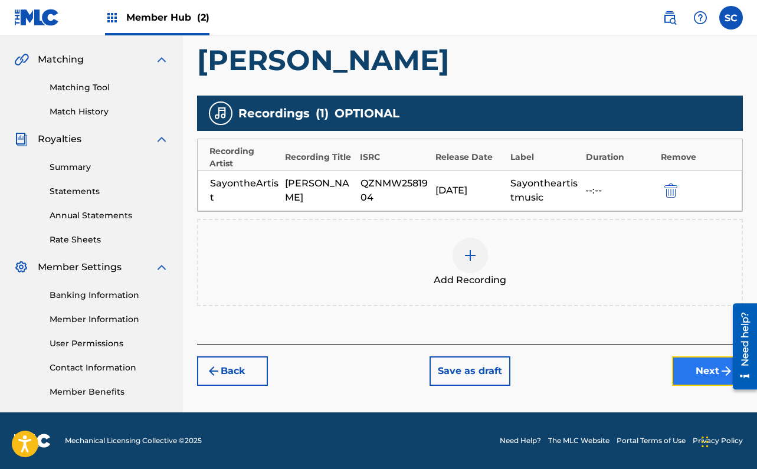
click at [704, 373] on button "Next" at bounding box center [707, 370] width 71 height 29
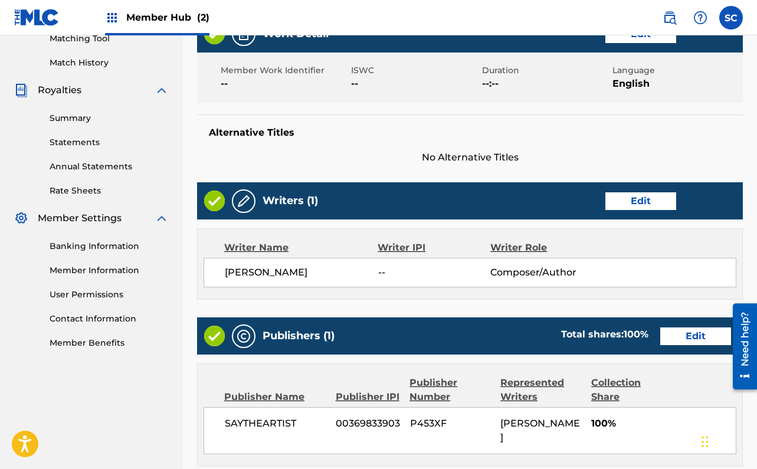
scroll to position [557, 0]
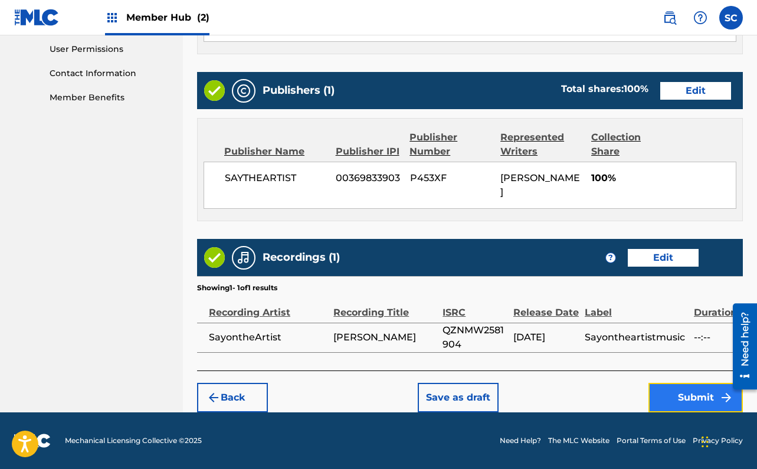
click at [671, 391] on button "Submit" at bounding box center [695, 397] width 94 height 29
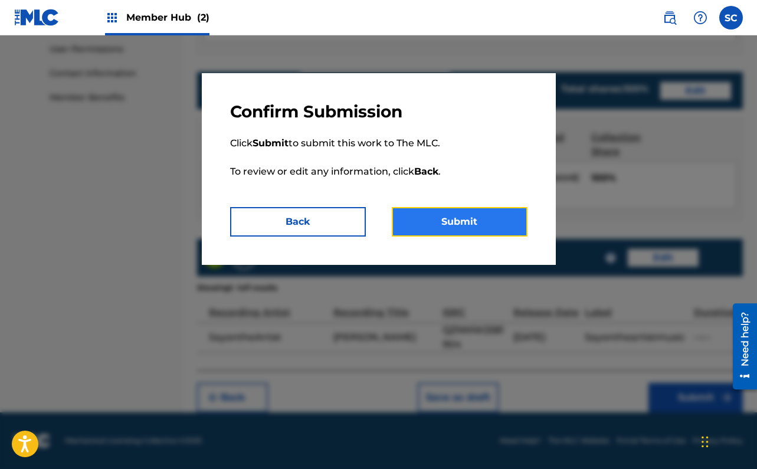
click at [483, 231] on button "Submit" at bounding box center [460, 221] width 136 height 29
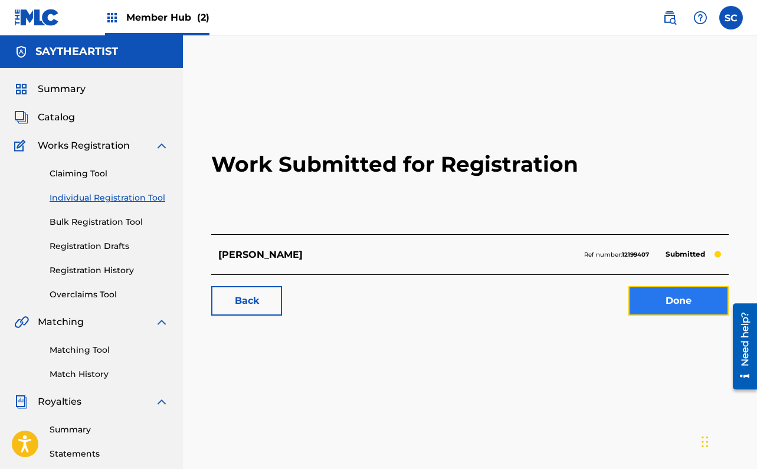
click at [635, 303] on link "Done" at bounding box center [678, 300] width 100 height 29
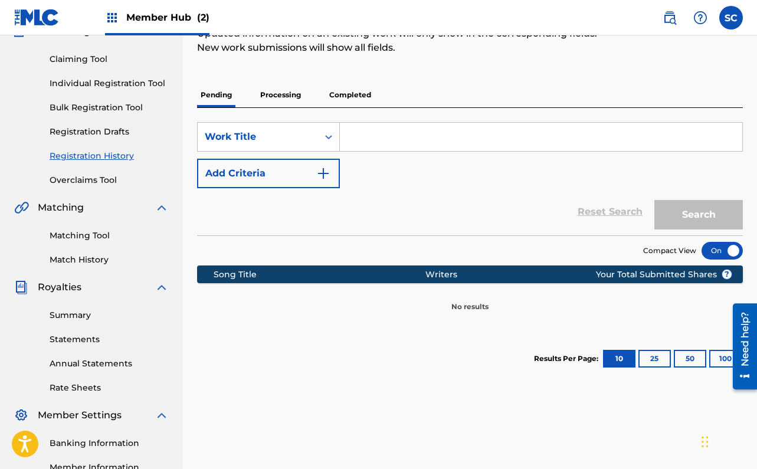
scroll to position [115, 0]
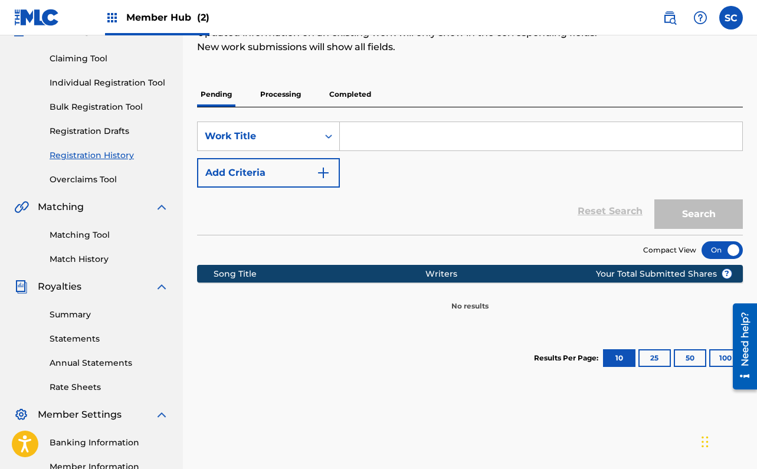
click at [285, 96] on p "Processing" at bounding box center [281, 94] width 48 height 25
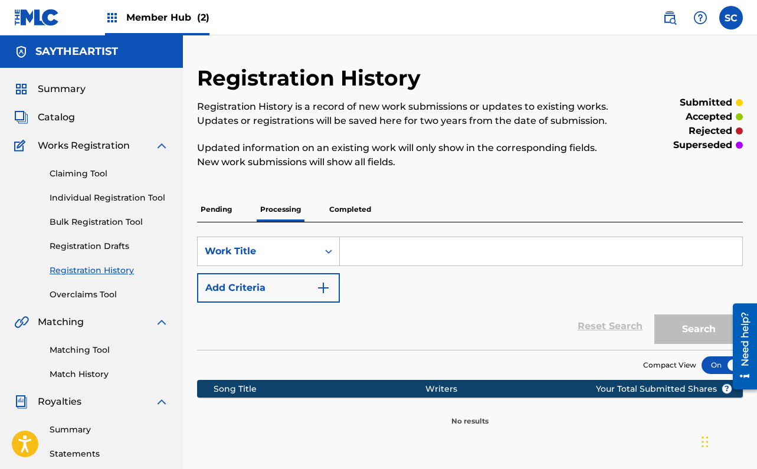
click at [214, 205] on p "Pending" at bounding box center [216, 209] width 38 height 25
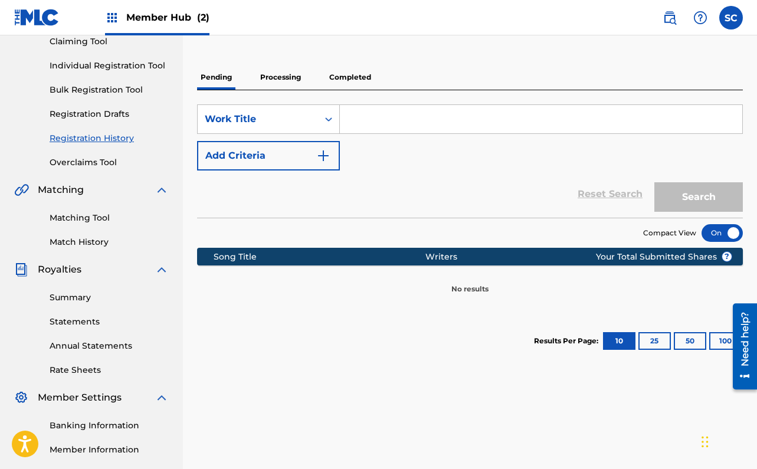
scroll to position [134, 0]
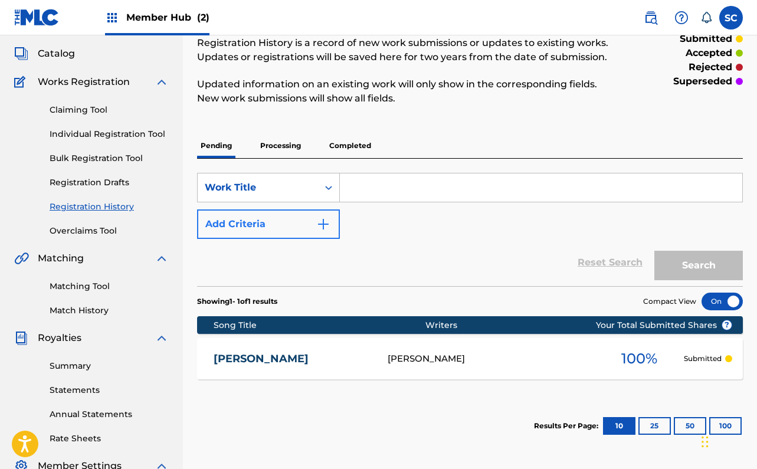
scroll to position [75, 0]
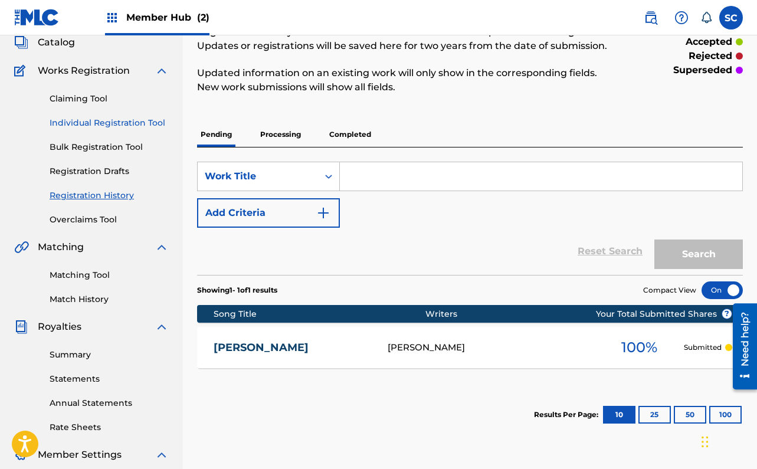
click at [86, 122] on link "Individual Registration Tool" at bounding box center [109, 123] width 119 height 12
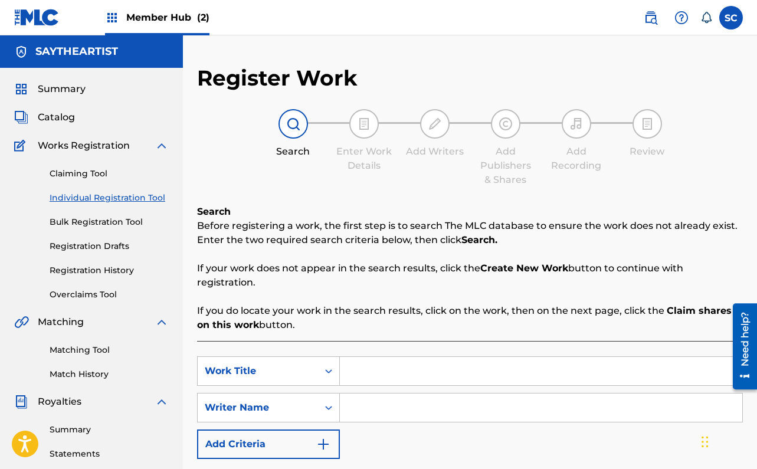
scroll to position [104, 0]
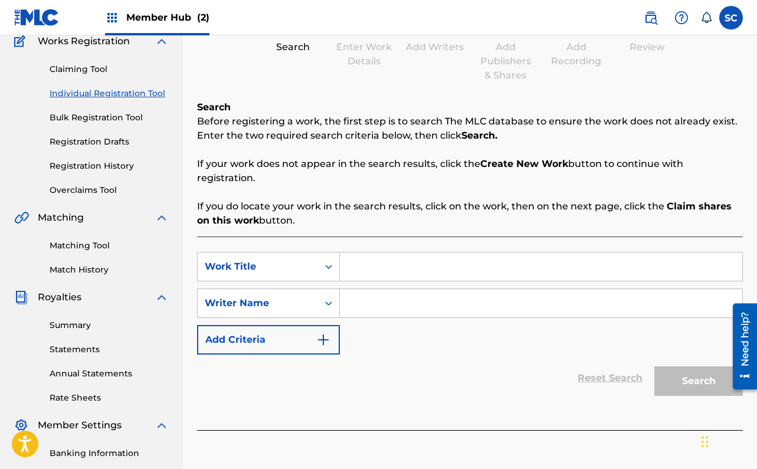
click at [383, 268] on input "Search Form" at bounding box center [541, 266] width 402 height 28
paste input "Wait"
type input "Wait"
click at [405, 298] on input "Search Form" at bounding box center [541, 303] width 402 height 28
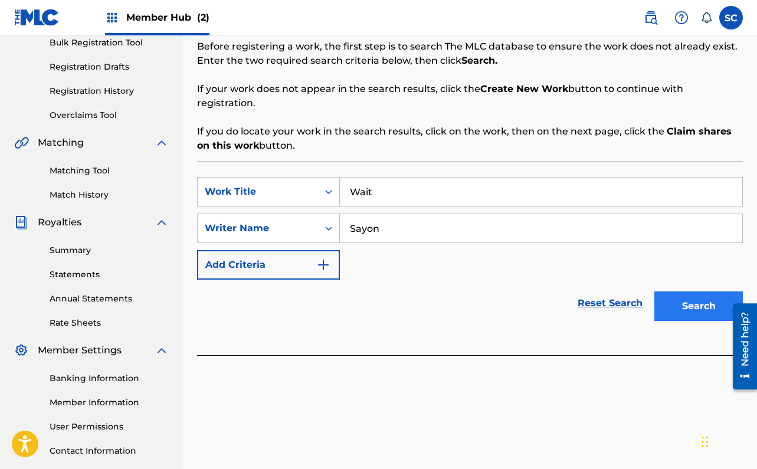
scroll to position [196, 0]
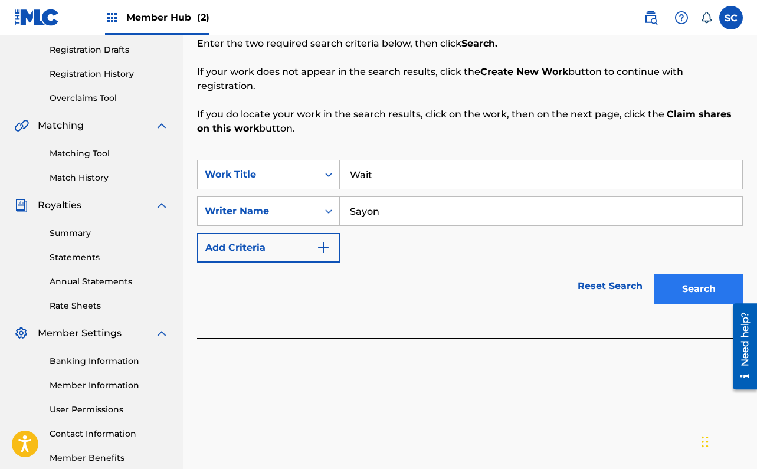
type input "Sayon"
click at [700, 297] on button "Search" at bounding box center [698, 288] width 88 height 29
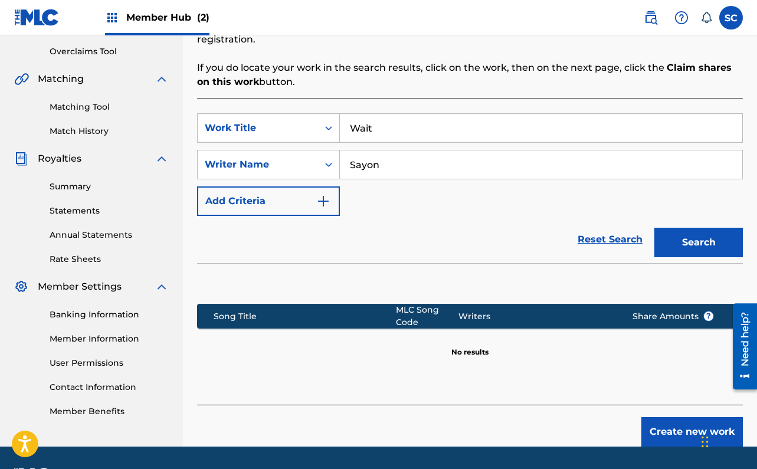
scroll to position [277, 0]
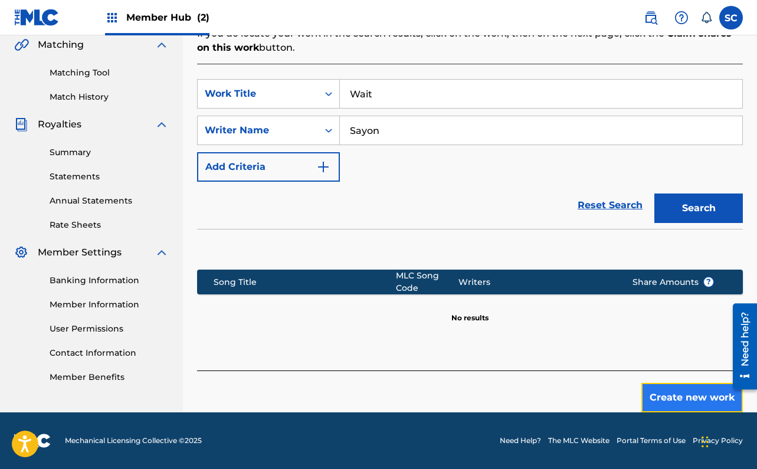
click at [678, 400] on button "Create new work" at bounding box center [691, 397] width 101 height 29
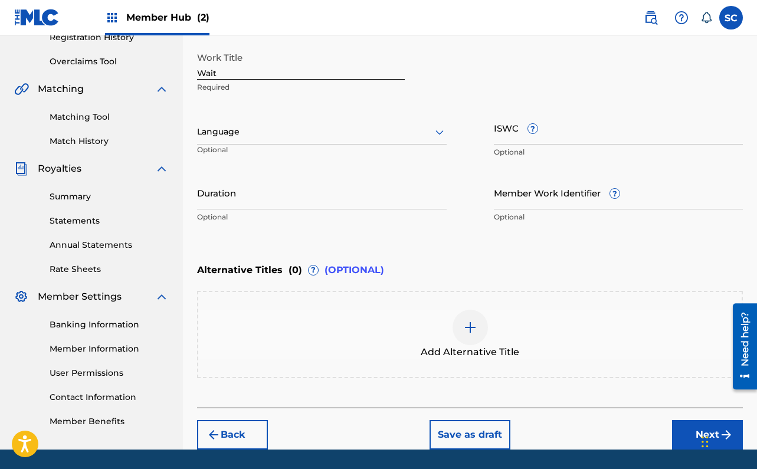
scroll to position [226, 0]
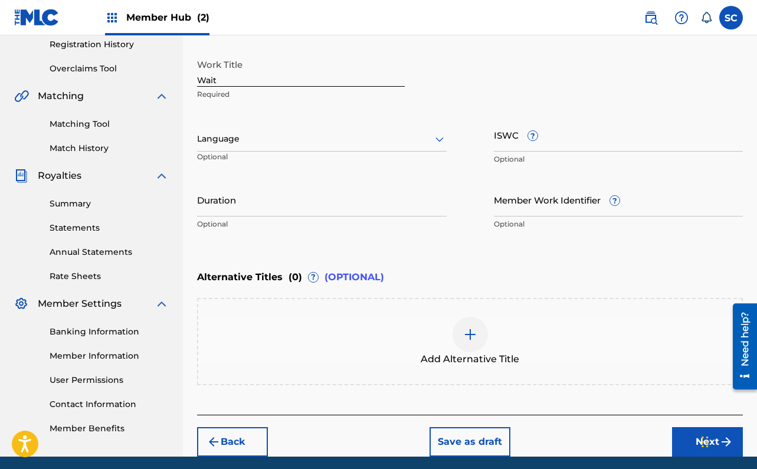
click at [285, 132] on div at bounding box center [321, 139] width 249 height 15
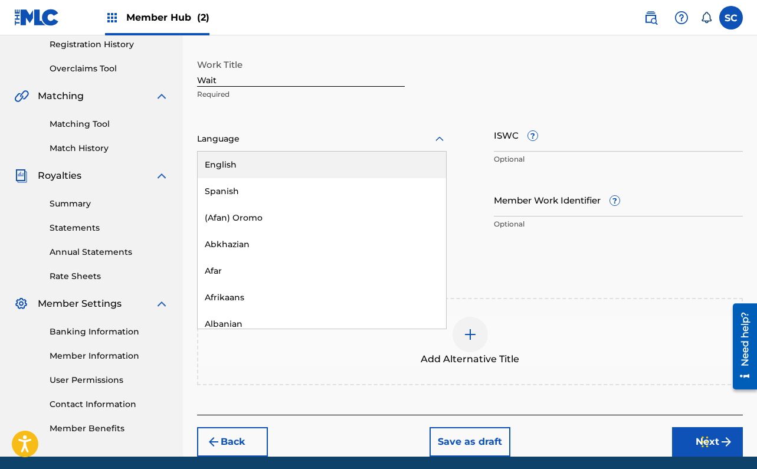
click at [272, 165] on div "English" at bounding box center [322, 165] width 248 height 27
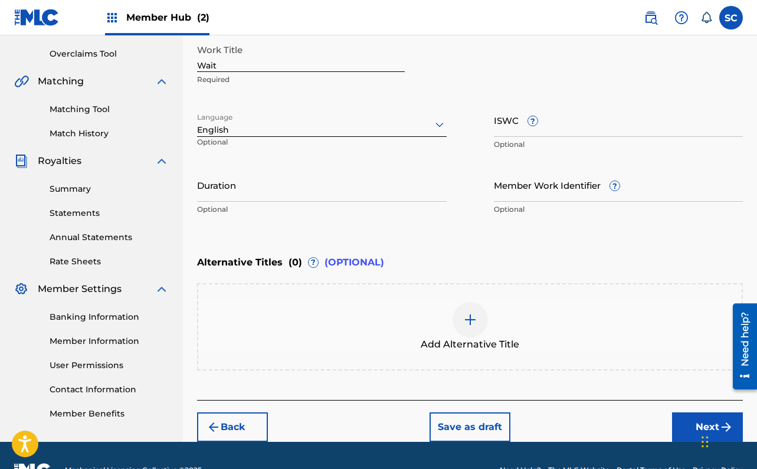
scroll to position [270, 0]
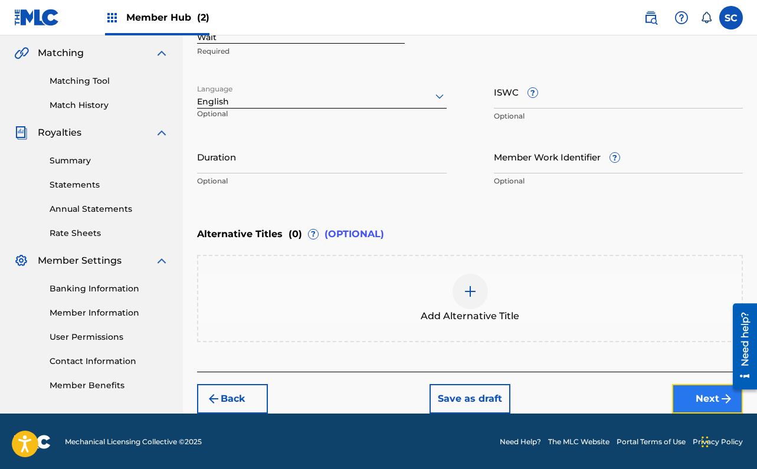
click at [685, 398] on button "Next" at bounding box center [707, 398] width 71 height 29
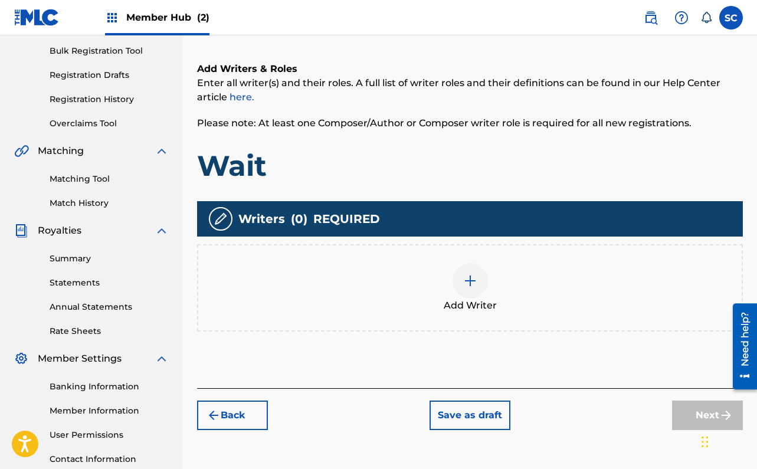
scroll to position [176, 0]
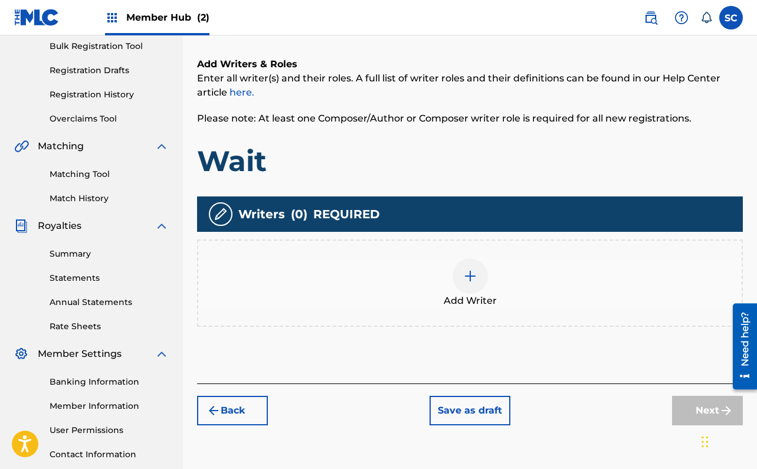
click at [469, 274] on img at bounding box center [470, 276] width 14 height 14
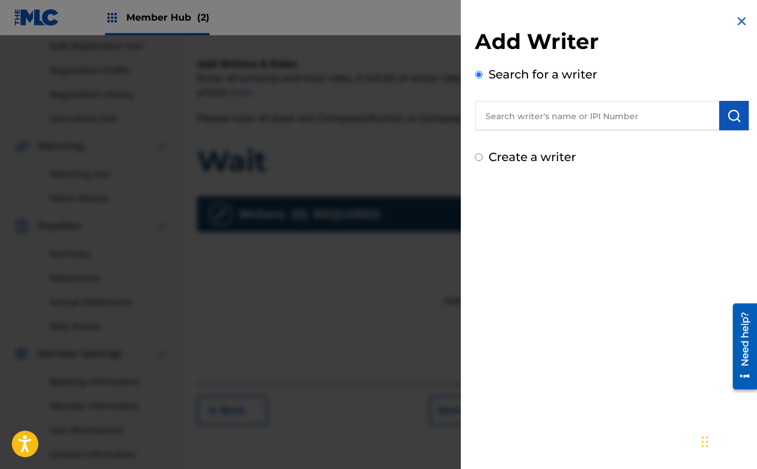
click at [519, 126] on input "text" at bounding box center [597, 115] width 244 height 29
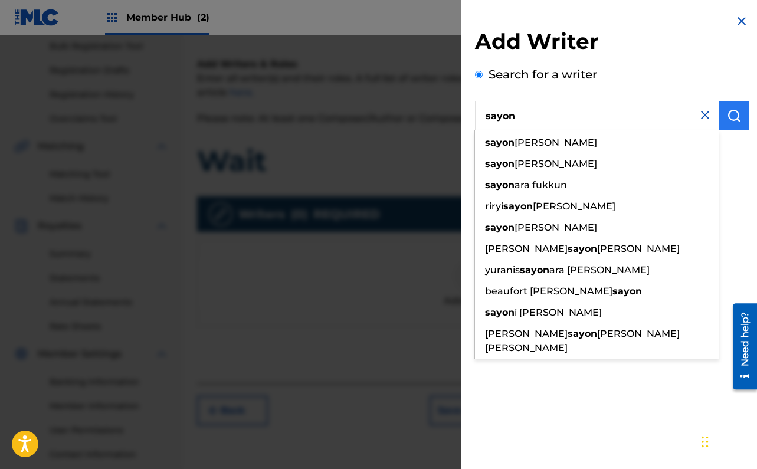
type input "sayon"
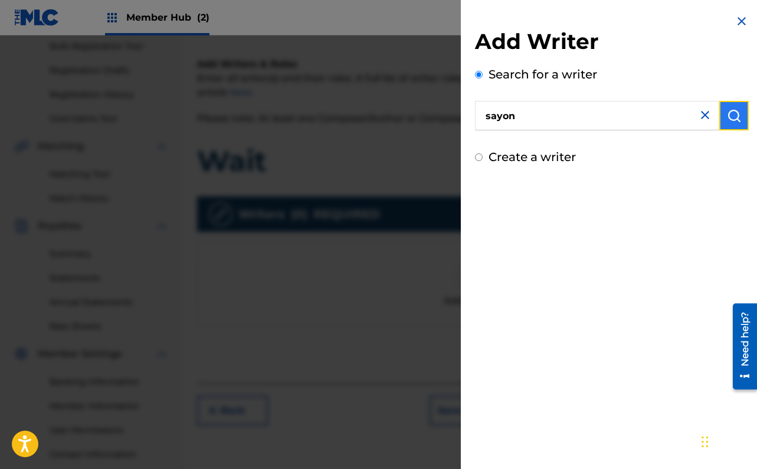
click at [727, 122] on img "submit" at bounding box center [734, 116] width 14 height 14
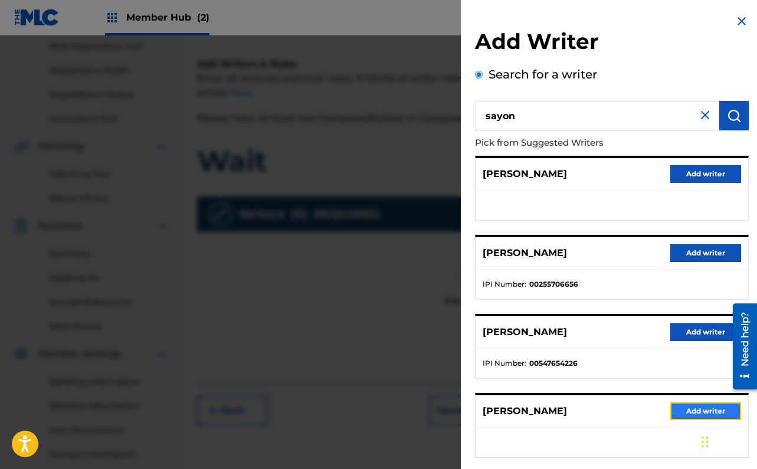
click at [691, 405] on button "Add writer" at bounding box center [705, 411] width 71 height 18
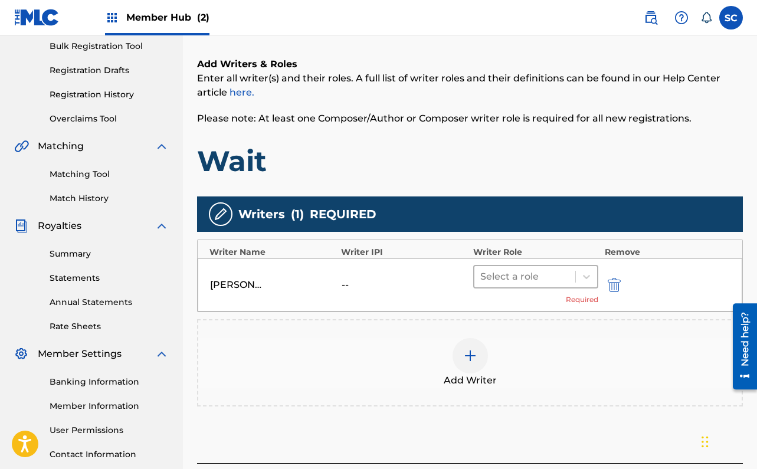
click at [529, 270] on div at bounding box center [525, 276] width 90 height 17
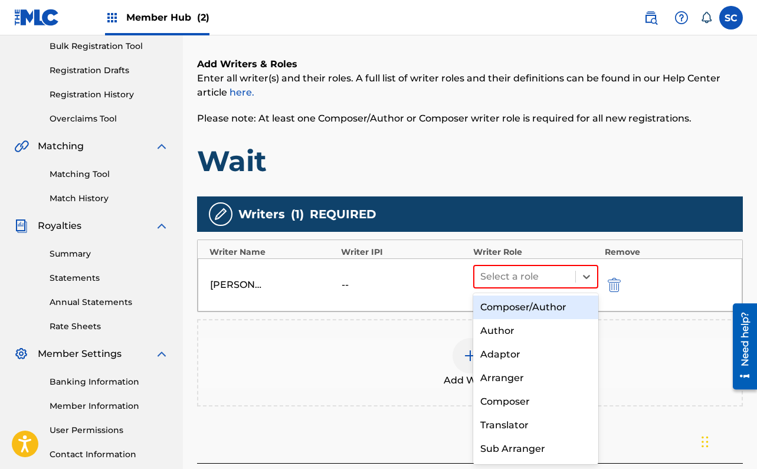
click at [500, 308] on div "Composer/Author" at bounding box center [536, 307] width 126 height 24
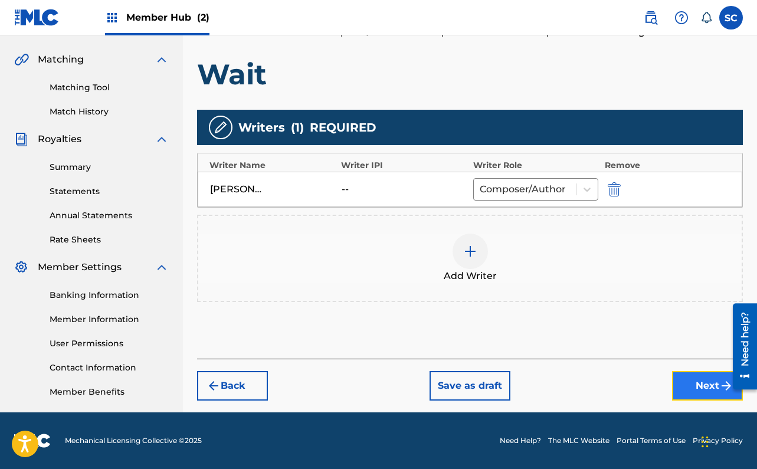
click at [684, 395] on button "Next" at bounding box center [707, 385] width 71 height 29
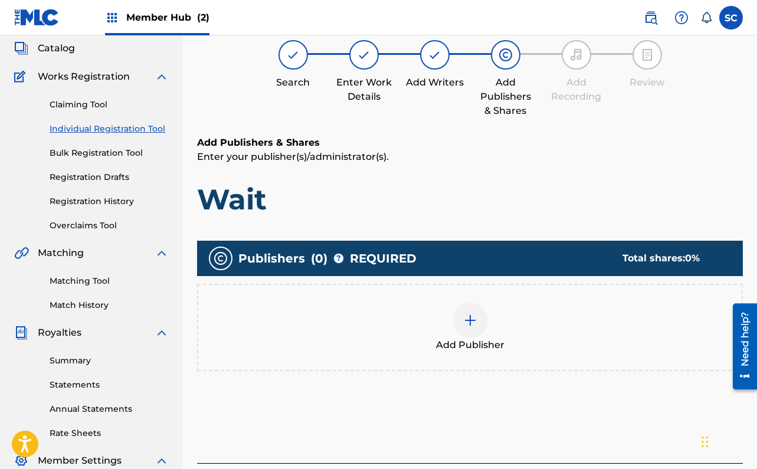
scroll to position [53, 0]
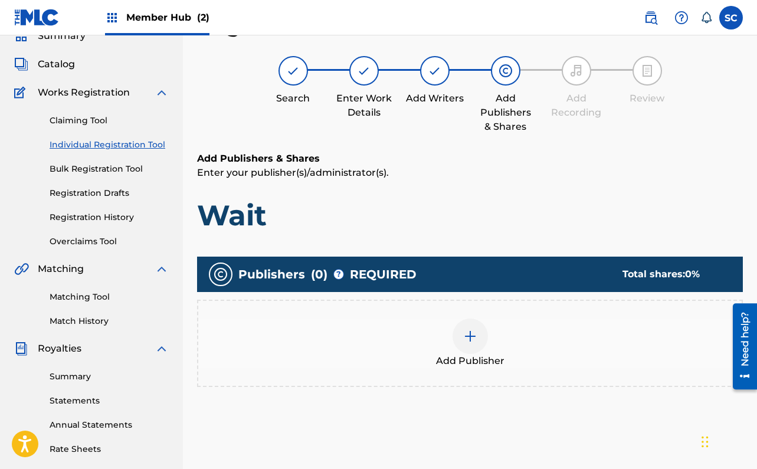
click at [473, 348] on div at bounding box center [469, 335] width 35 height 35
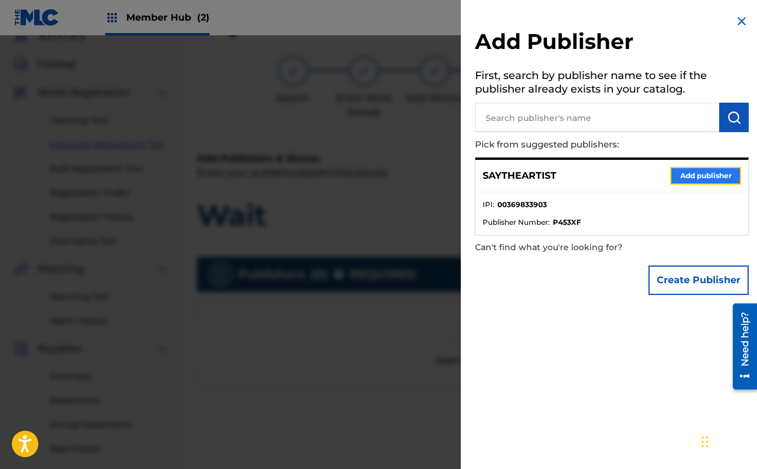
click at [686, 178] on button "Add publisher" at bounding box center [705, 176] width 71 height 18
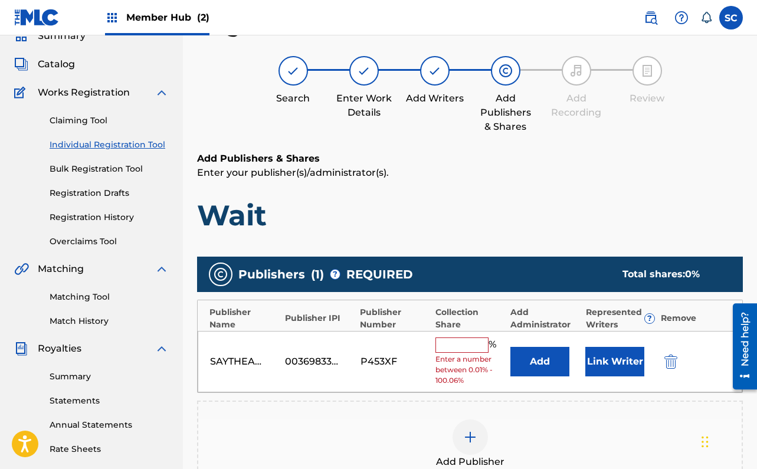
click at [475, 341] on input "text" at bounding box center [461, 344] width 53 height 15
type input "100"
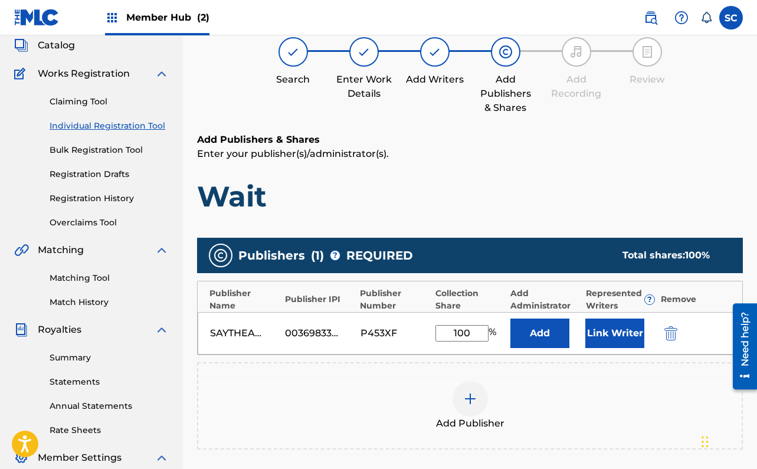
scroll to position [81, 0]
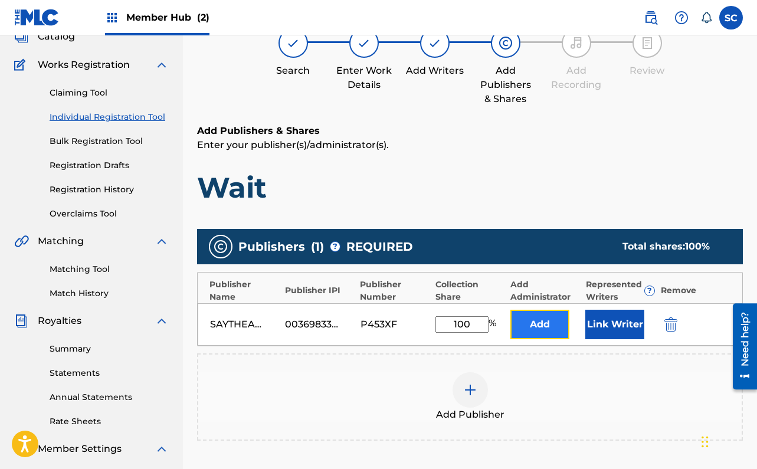
click at [540, 331] on button "Add" at bounding box center [539, 324] width 59 height 29
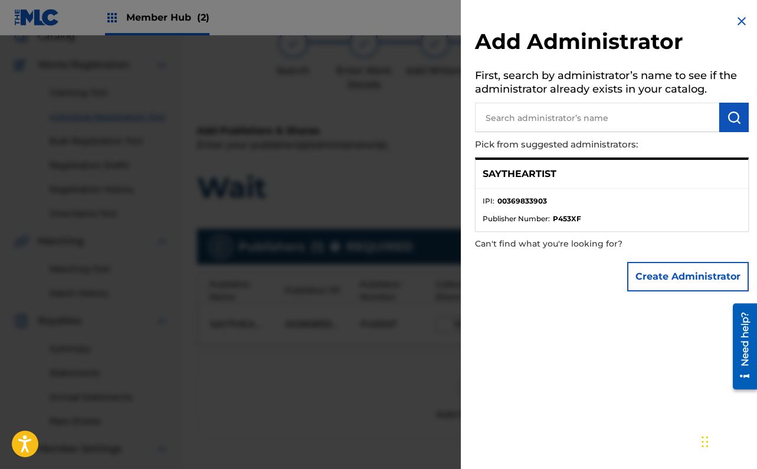
click at [734, 24] on img at bounding box center [741, 21] width 14 height 14
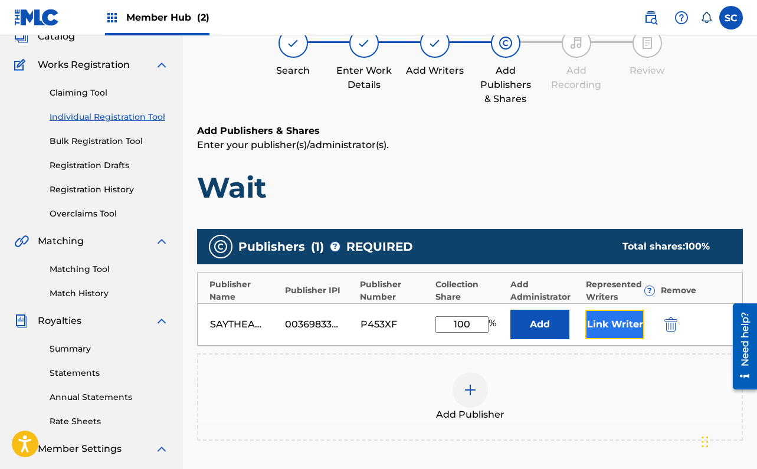
click at [605, 320] on button "Link Writer" at bounding box center [614, 324] width 59 height 29
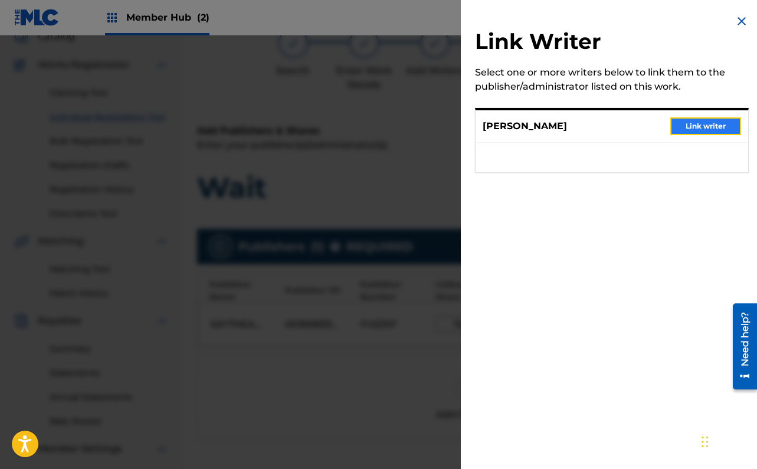
click at [676, 132] on button "Link writer" at bounding box center [705, 126] width 71 height 18
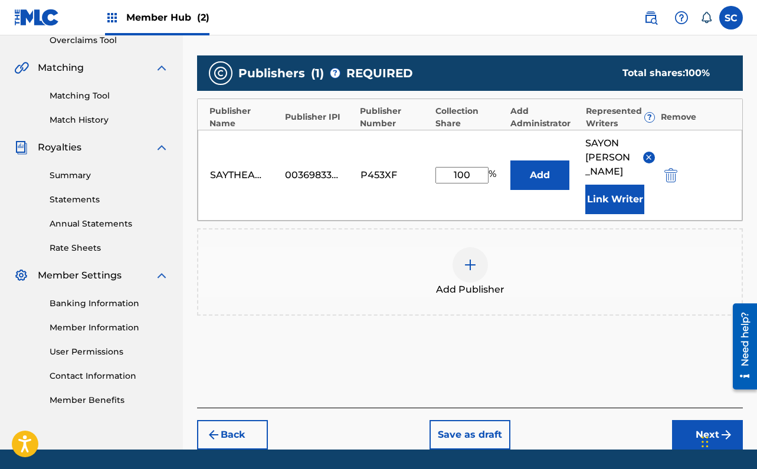
scroll to position [277, 0]
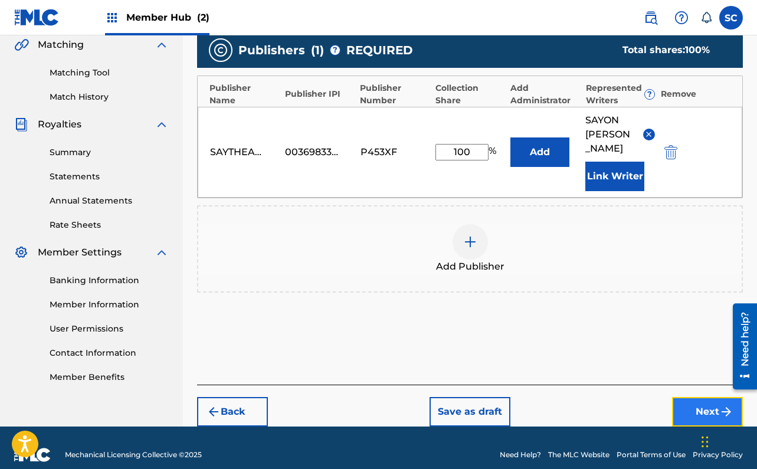
click at [693, 397] on button "Next" at bounding box center [707, 411] width 71 height 29
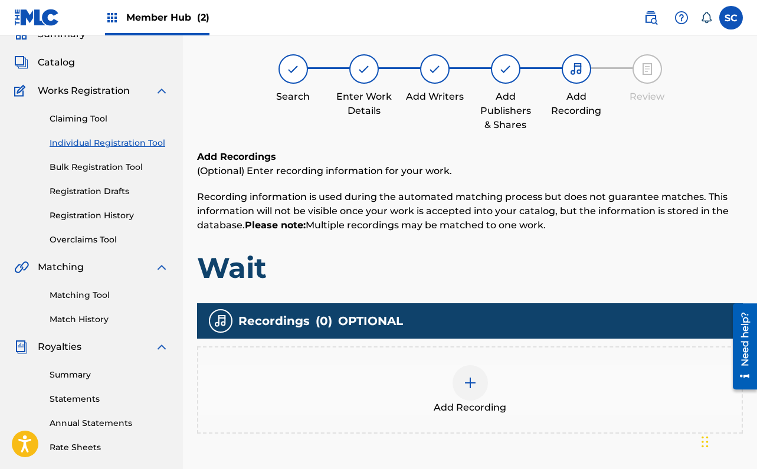
scroll to position [53, 0]
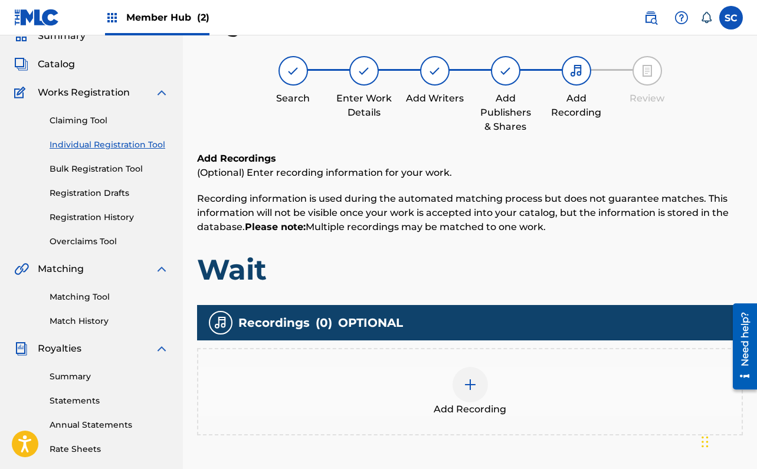
click at [466, 390] on img at bounding box center [470, 384] width 14 height 14
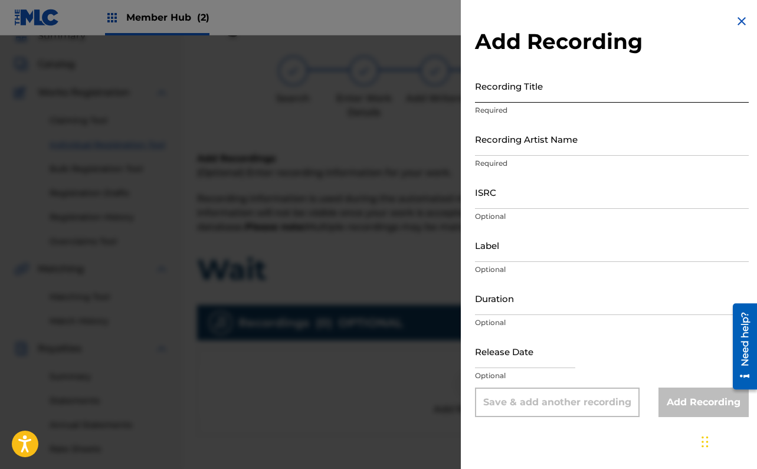
click at [487, 88] on input "Recording Title" at bounding box center [612, 86] width 274 height 34
paste input "Wait"
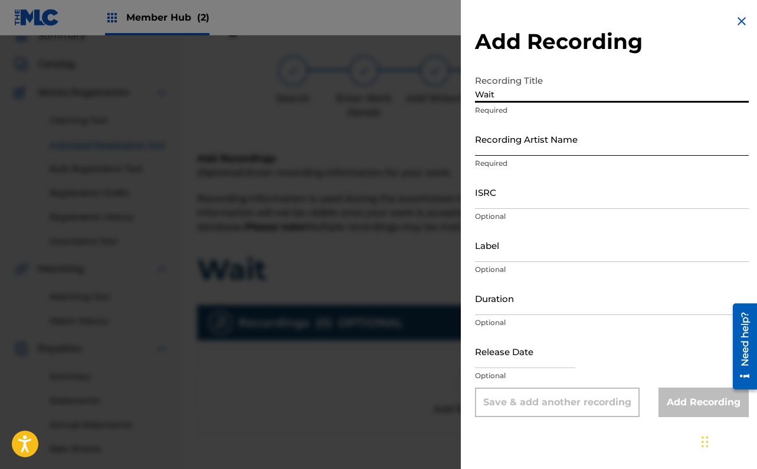
type input "Wait"
click at [500, 139] on input "Recording Artist Name" at bounding box center [612, 139] width 274 height 34
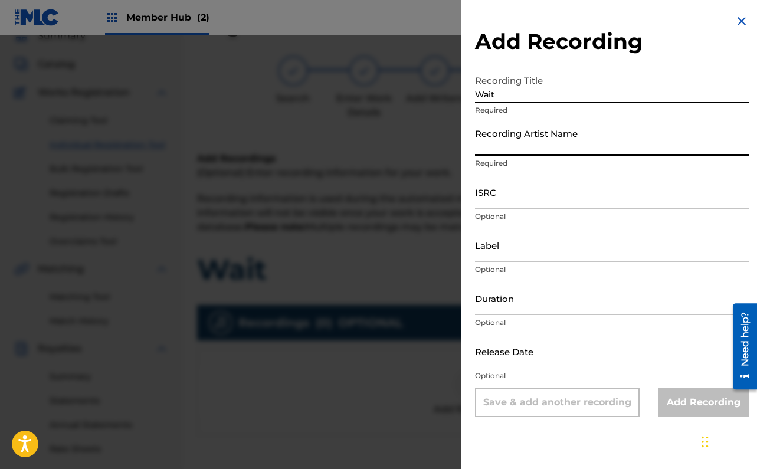
type input "SayontheArtist"
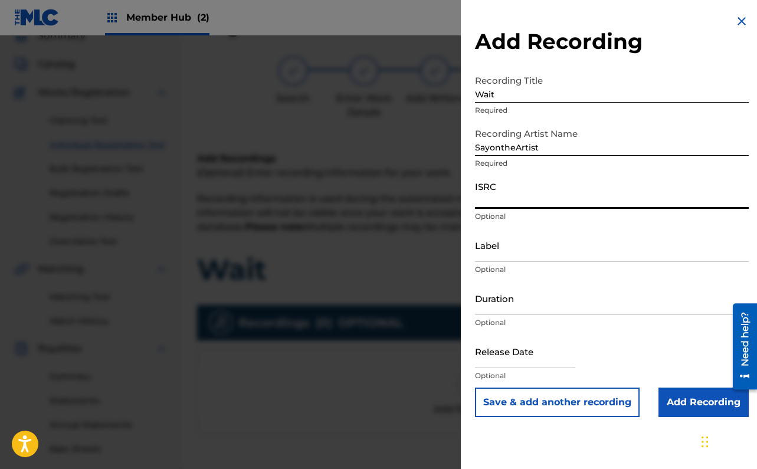
click at [536, 195] on input "ISRC" at bounding box center [612, 192] width 274 height 34
paste input "QZNMW2581905"
type input "QZNMW2581905"
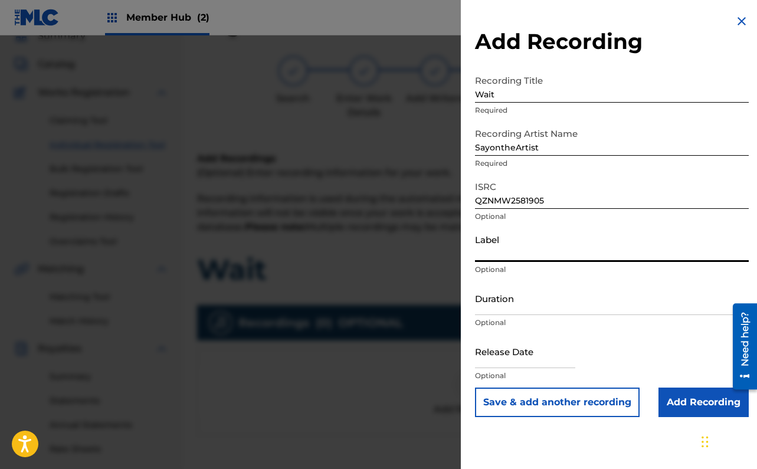
click at [518, 243] on input "Label" at bounding box center [612, 245] width 274 height 34
type input "Sayontheartistmusic"
click at [533, 293] on input "Duration" at bounding box center [612, 298] width 274 height 34
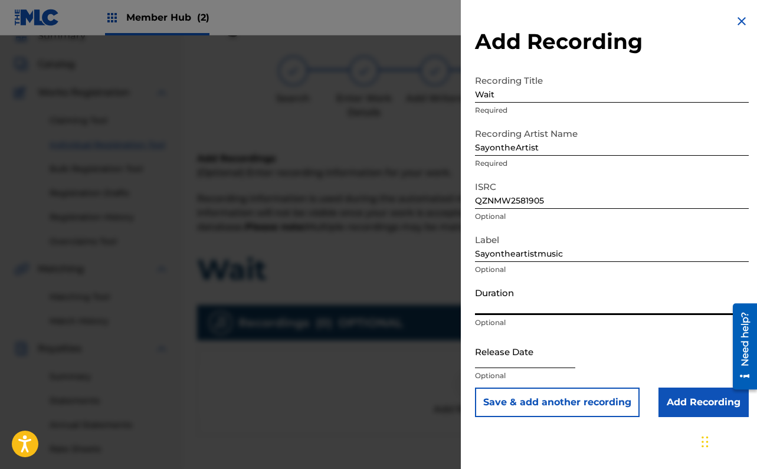
click at [497, 359] on input "text" at bounding box center [525, 351] width 100 height 34
select select "8"
select select "2025"
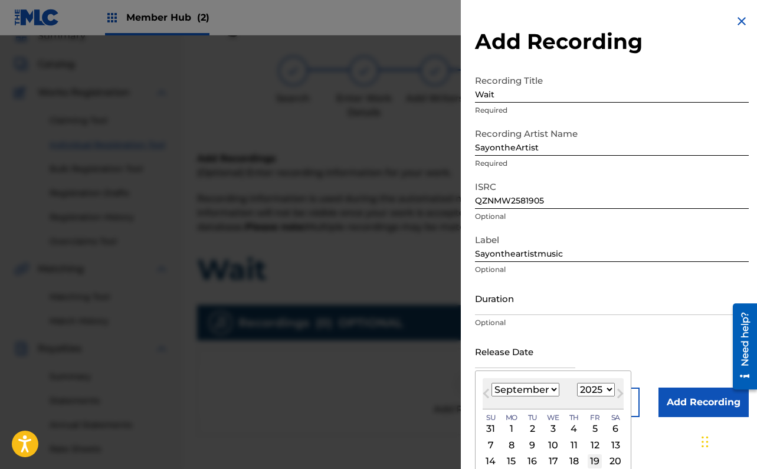
click at [592, 463] on div "19" at bounding box center [594, 461] width 14 height 14
type input "September 19 2025"
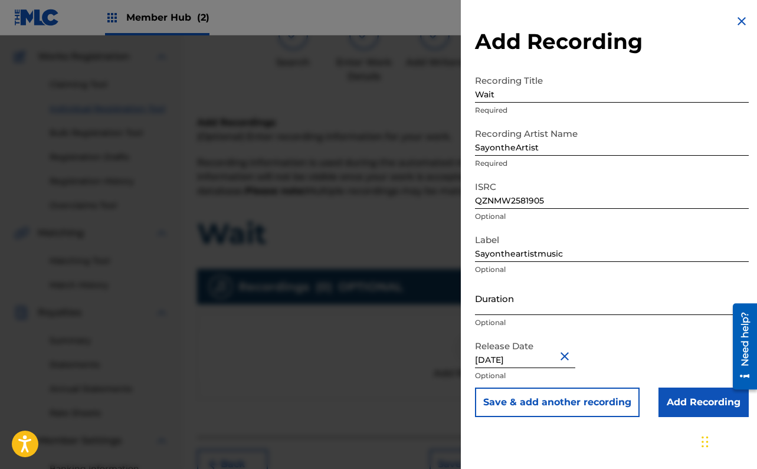
scroll to position [100, 0]
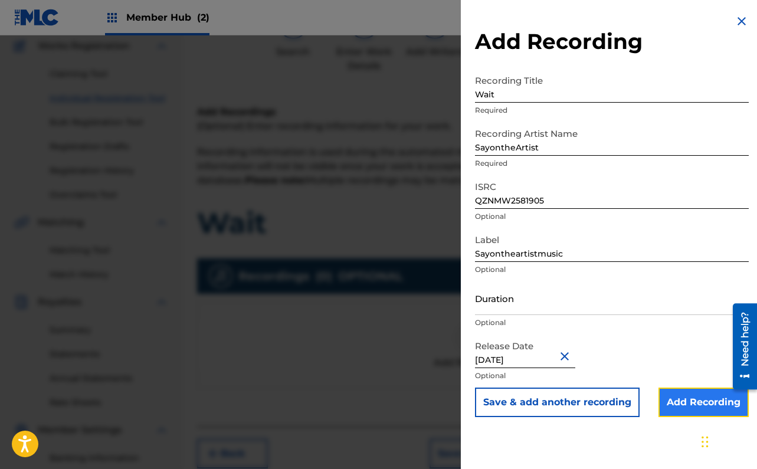
click at [675, 398] on input "Add Recording" at bounding box center [703, 402] width 90 height 29
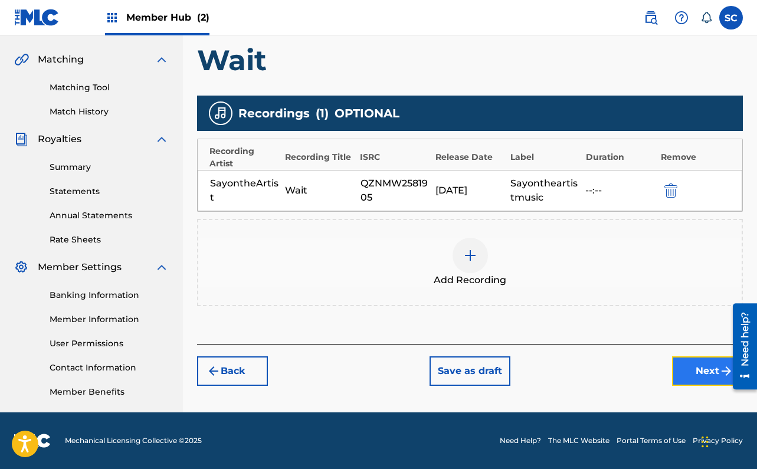
click at [688, 372] on button "Next" at bounding box center [707, 370] width 71 height 29
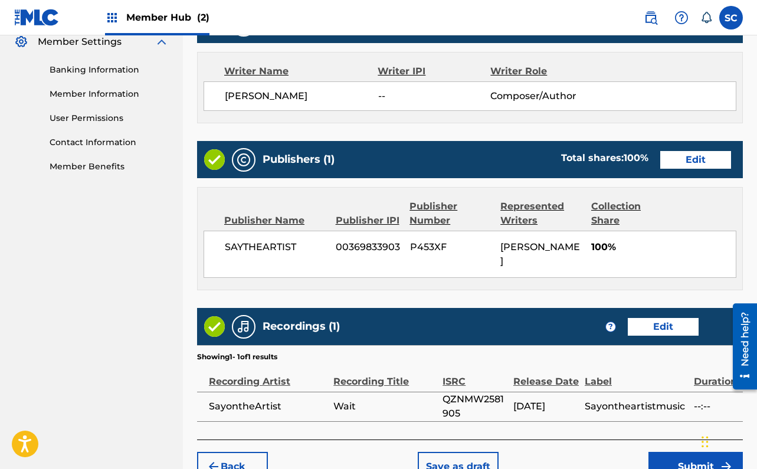
scroll to position [557, 0]
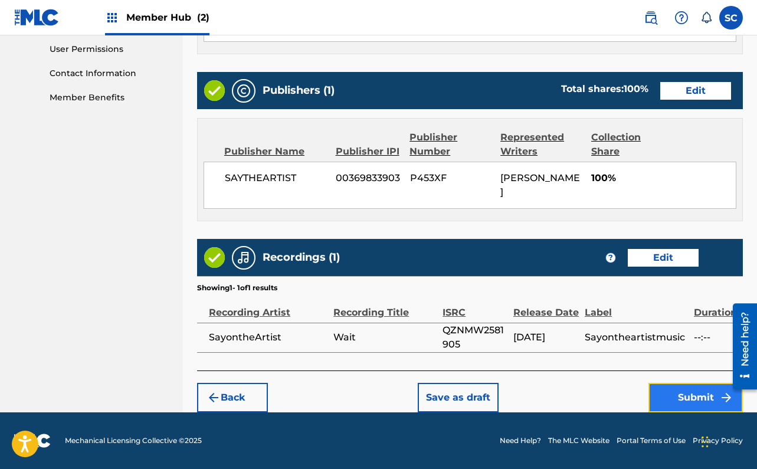
click at [656, 390] on button "Submit" at bounding box center [695, 397] width 94 height 29
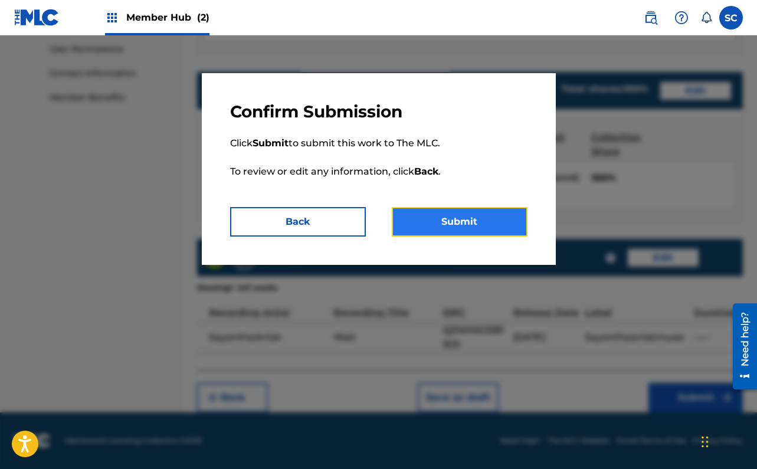
click at [488, 220] on button "Submit" at bounding box center [460, 221] width 136 height 29
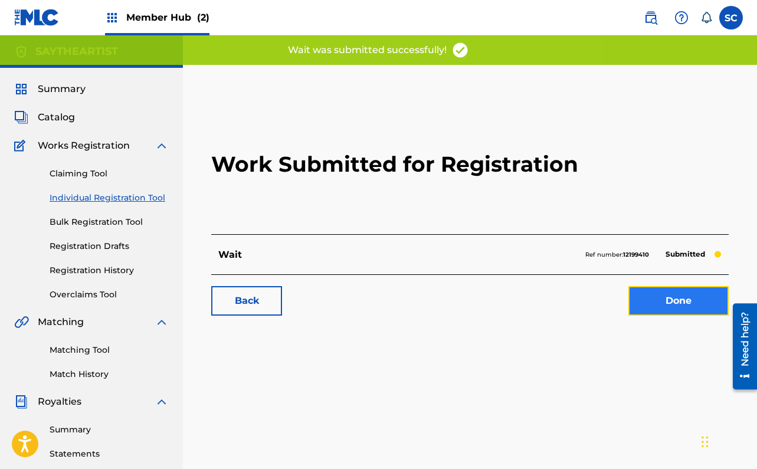
click at [686, 302] on link "Done" at bounding box center [678, 300] width 100 height 29
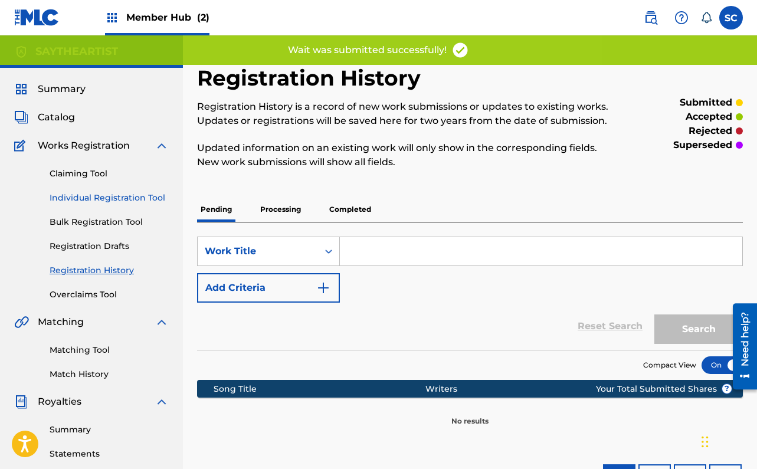
click at [84, 199] on link "Individual Registration Tool" at bounding box center [109, 198] width 119 height 12
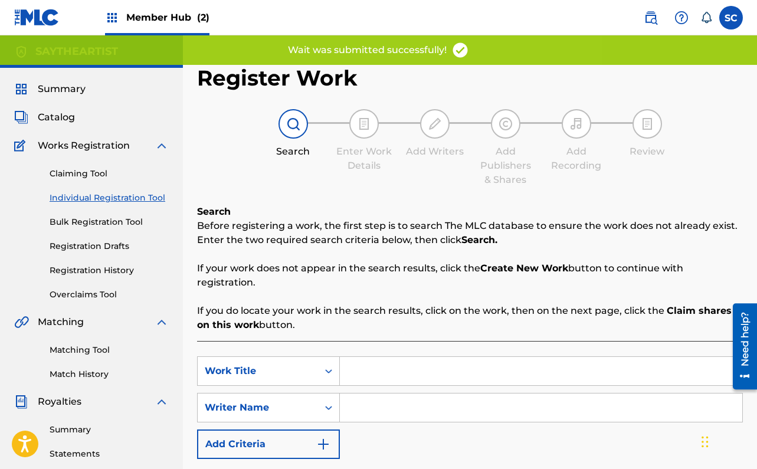
click at [388, 366] on input "Search Form" at bounding box center [541, 371] width 402 height 28
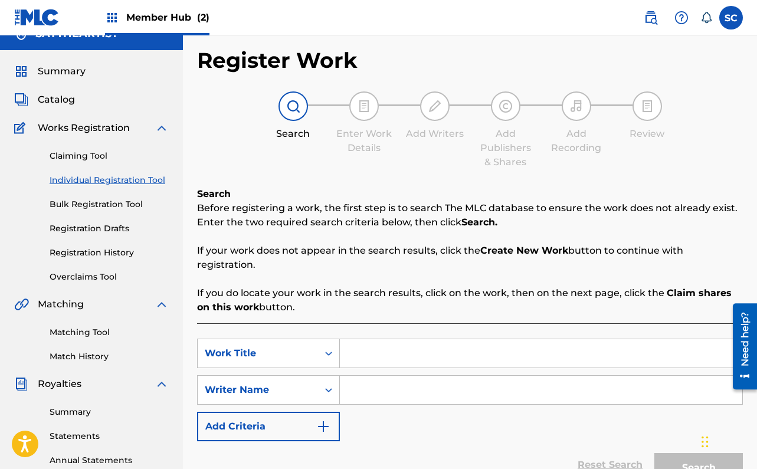
scroll to position [23, 0]
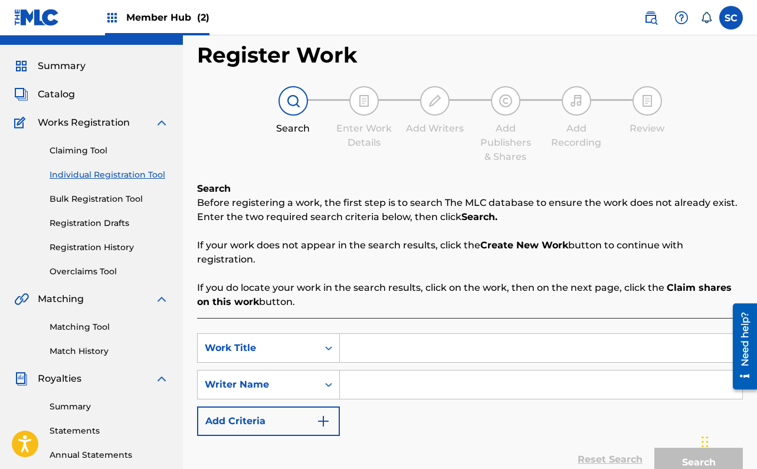
paste input "Against Da Grain"
type input "Against Da Grain"
click at [393, 379] on input "Search Form" at bounding box center [541, 384] width 402 height 28
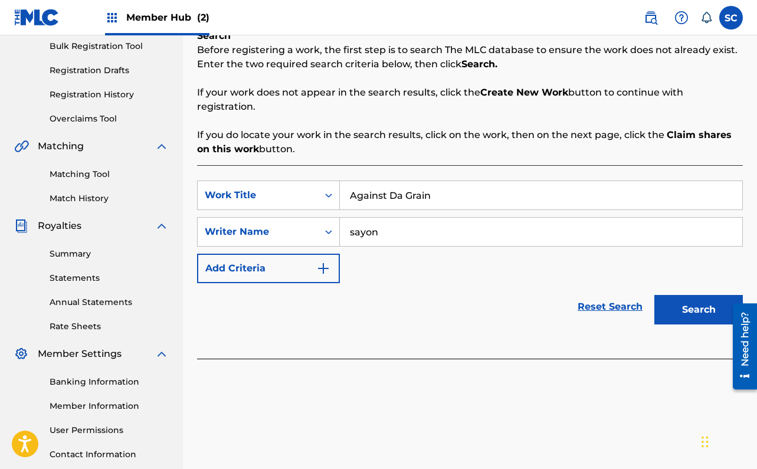
scroll to position [231, 0]
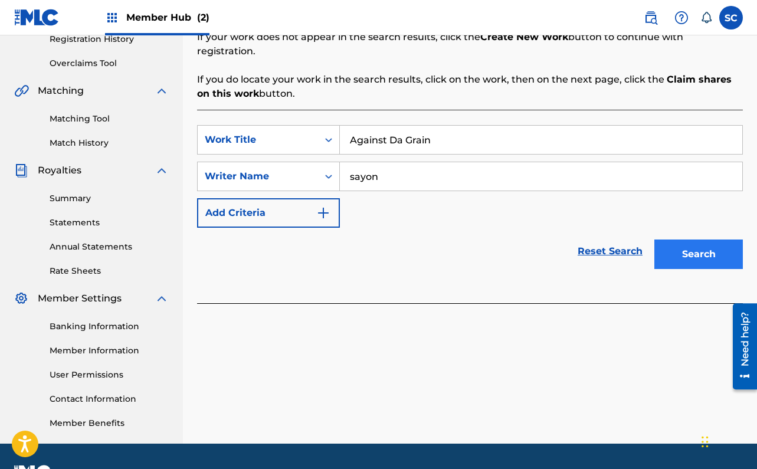
type input "sayon"
click at [705, 261] on button "Search" at bounding box center [698, 253] width 88 height 29
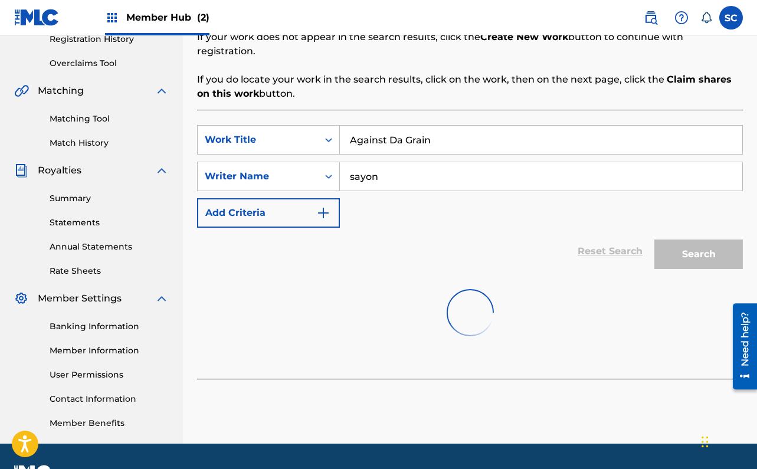
scroll to position [262, 0]
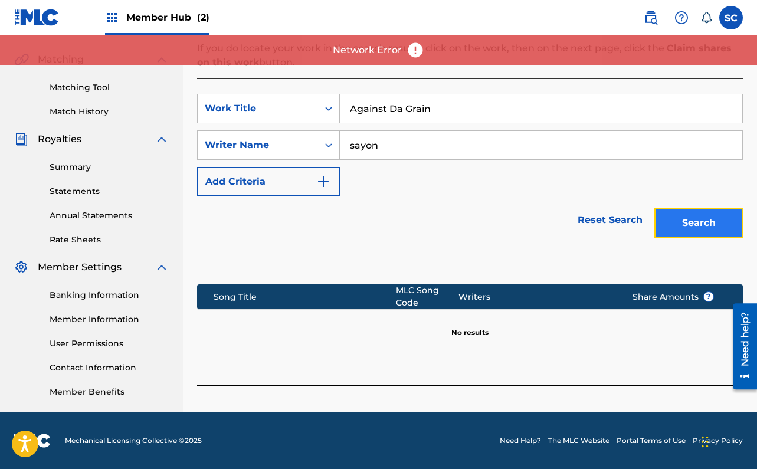
click at [684, 212] on button "Search" at bounding box center [698, 222] width 88 height 29
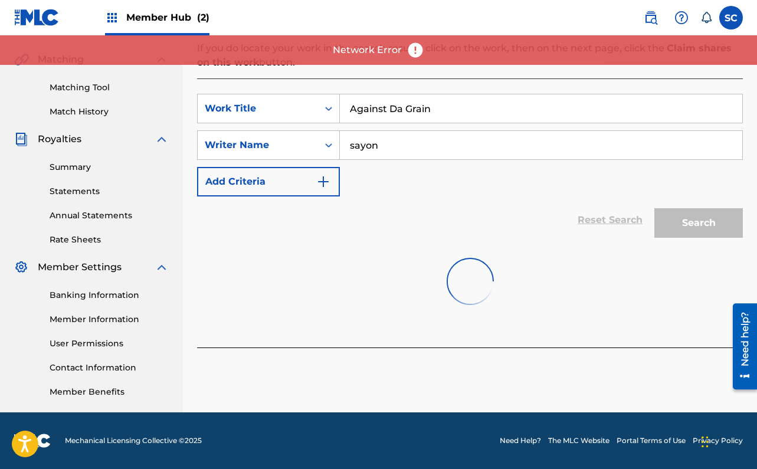
click at [466, 111] on input "Against Da Grain" at bounding box center [541, 108] width 402 height 28
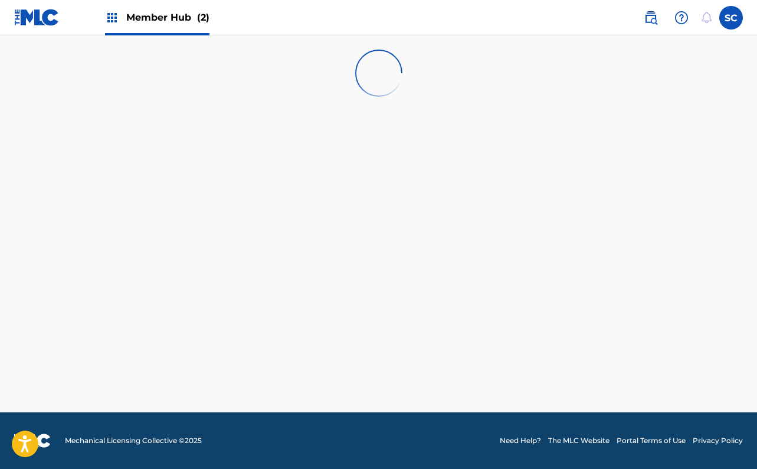
scroll to position [4, 0]
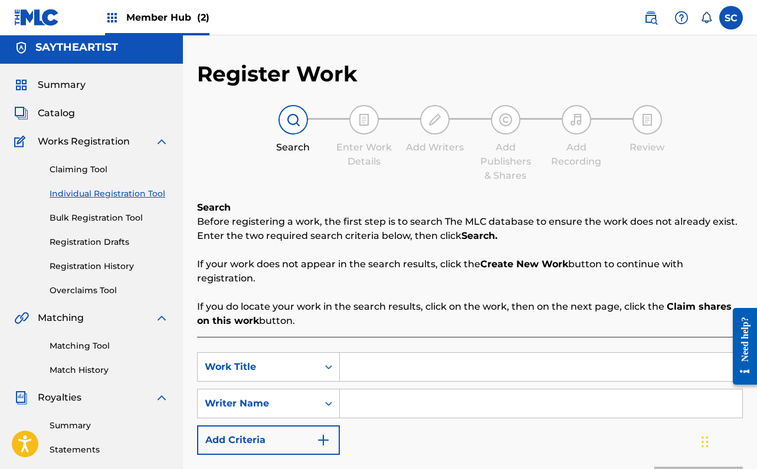
click at [360, 372] on input "Search Form" at bounding box center [541, 367] width 402 height 28
paste input "Against Da Grain"
click at [367, 394] on input "Search Form" at bounding box center [541, 403] width 402 height 28
click at [448, 368] on input "Against Da Grain" at bounding box center [541, 367] width 402 height 28
type input "Against Da Grain"
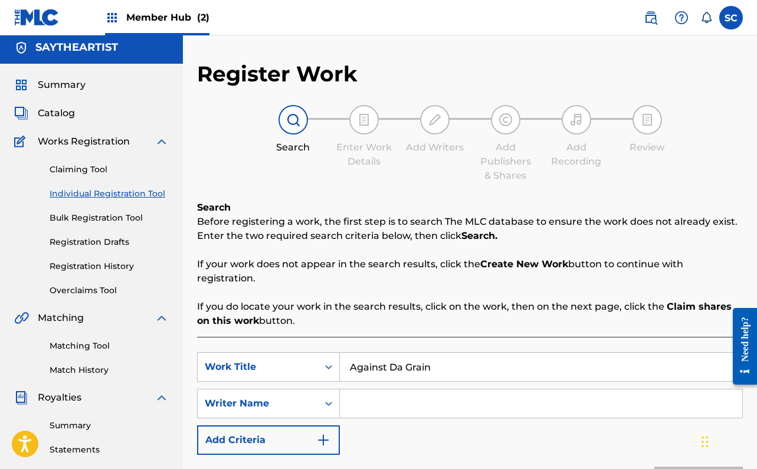
click at [419, 401] on input "Search Form" at bounding box center [541, 403] width 402 height 28
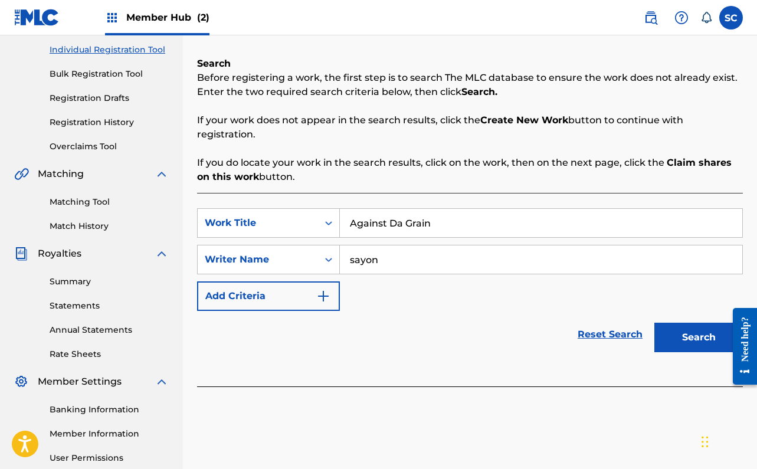
scroll to position [205, 0]
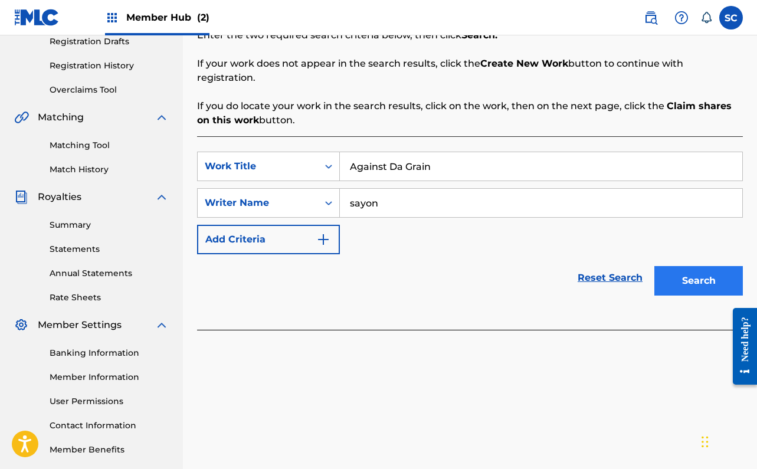
type input "sayon"
click at [688, 275] on button "Search" at bounding box center [698, 280] width 88 height 29
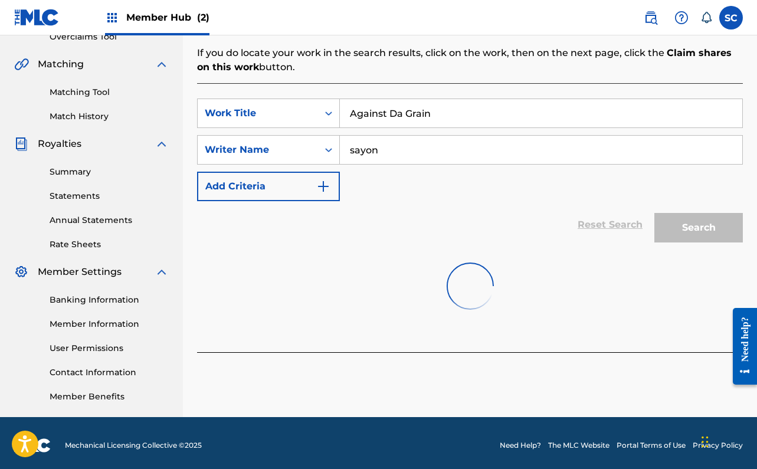
scroll to position [262, 0]
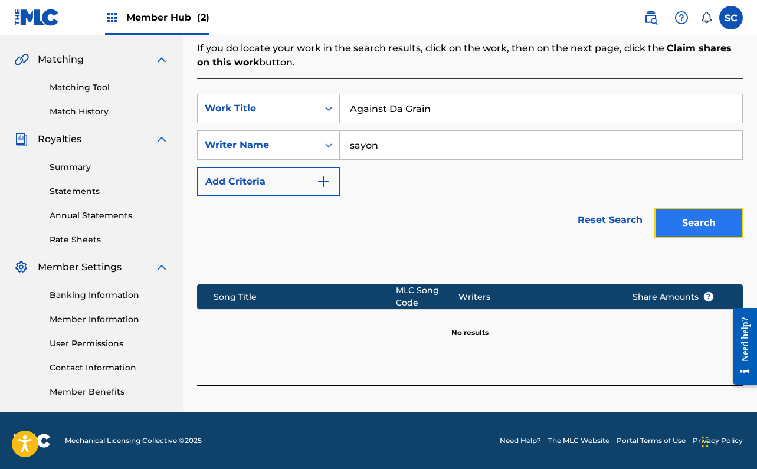
click at [675, 223] on button "Search" at bounding box center [698, 222] width 88 height 29
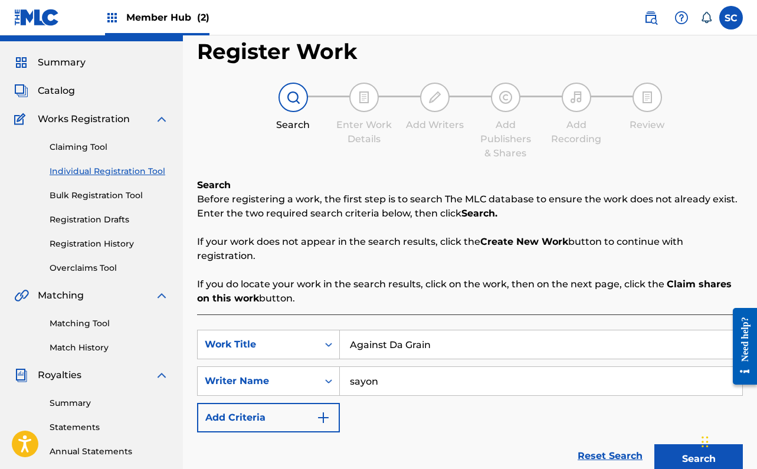
scroll to position [0, 0]
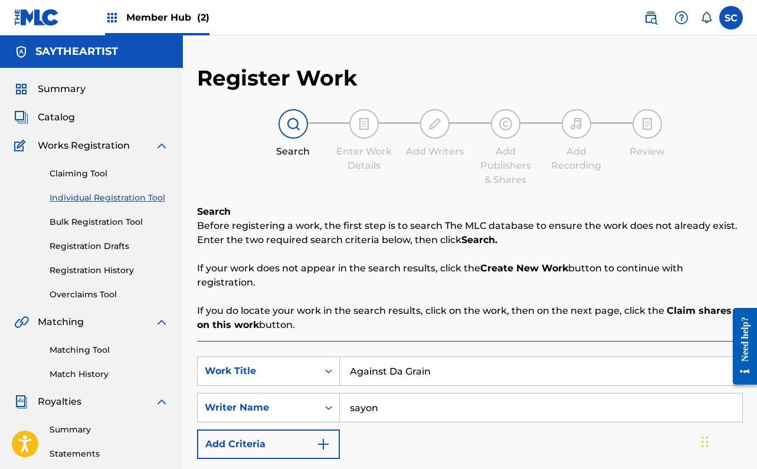
click at [93, 203] on link "Individual Registration Tool" at bounding box center [109, 198] width 119 height 12
click at [93, 200] on link "Individual Registration Tool" at bounding box center [109, 198] width 119 height 12
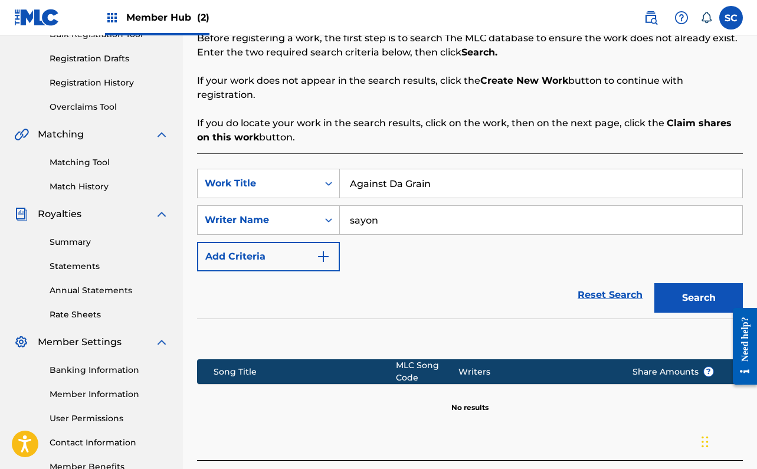
scroll to position [262, 0]
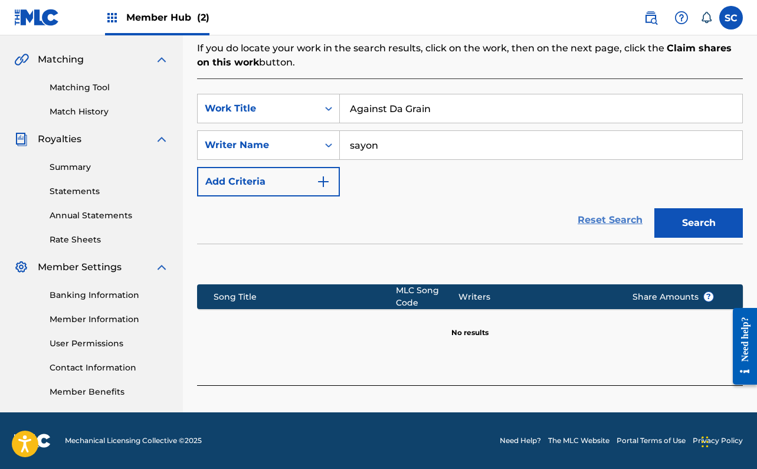
click at [596, 223] on link "Reset Search" at bounding box center [610, 220] width 77 height 26
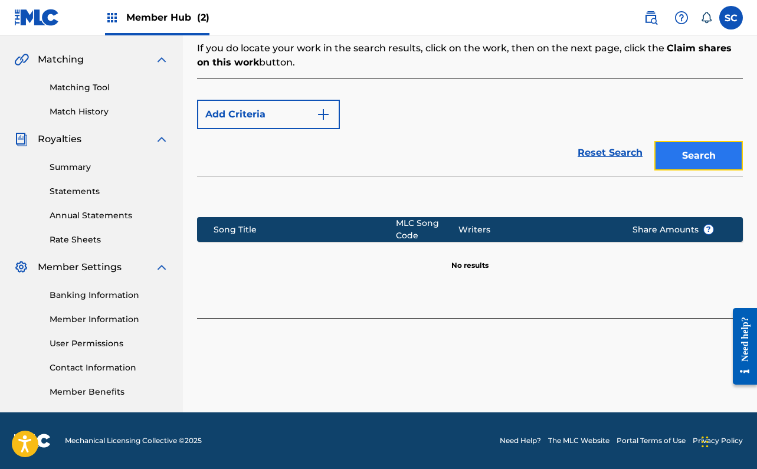
click at [704, 152] on button "Search" at bounding box center [698, 155] width 88 height 29
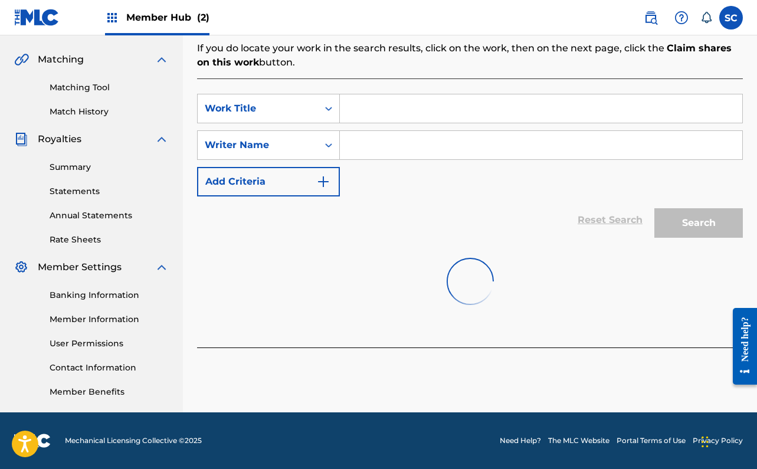
click at [347, 97] on input "Search Form" at bounding box center [541, 108] width 402 height 28
paste input "[URL][DOMAIN_NAME]"
type input "[URL][DOMAIN_NAME]"
click at [393, 103] on input "[URL][DOMAIN_NAME]" at bounding box center [541, 108] width 402 height 28
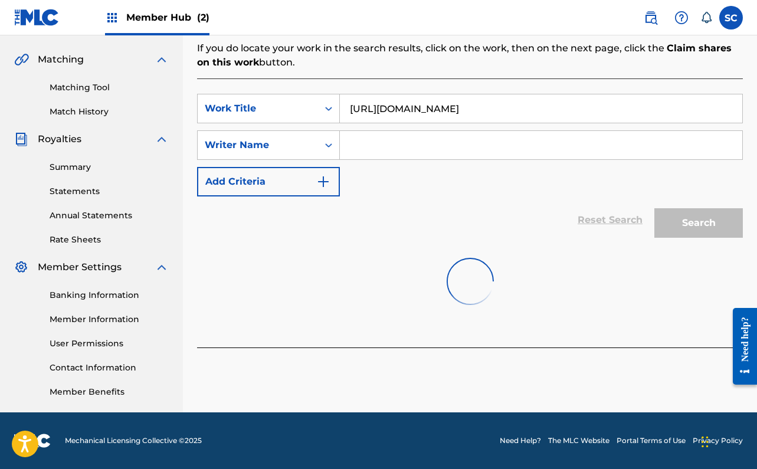
click at [393, 103] on input "[URL][DOMAIN_NAME]" at bounding box center [541, 108] width 402 height 28
paste input "Against Da Grain"
type input "Against Da Grain"
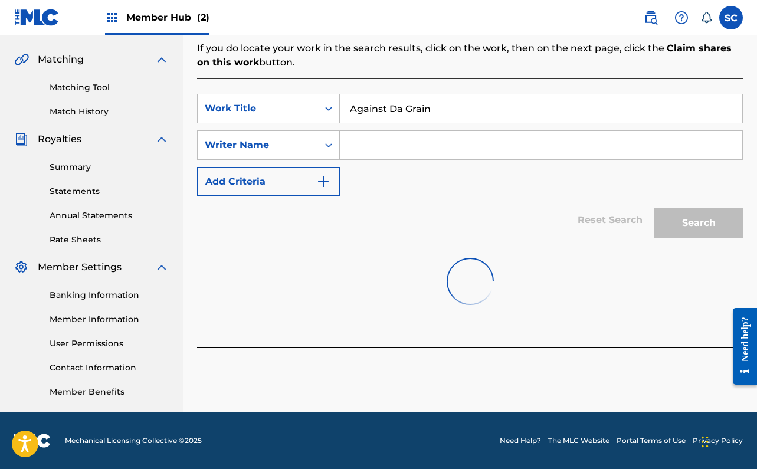
click at [373, 155] on input "Search Form" at bounding box center [541, 145] width 402 height 28
type input "Say"
